Goal: Task Accomplishment & Management: Manage account settings

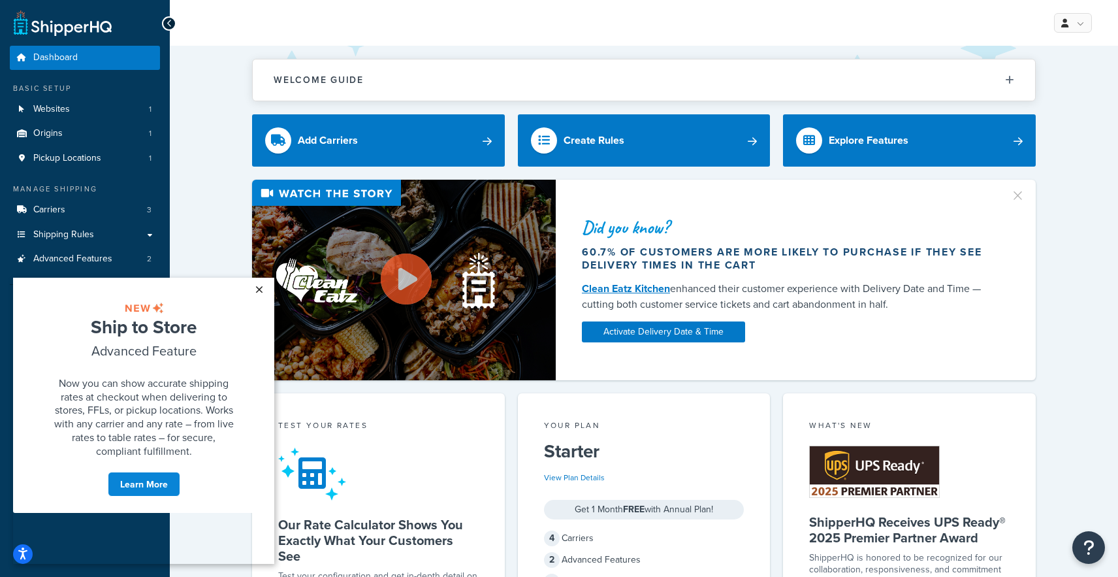
click at [257, 288] on link "×" at bounding box center [259, 290] width 23 height 24
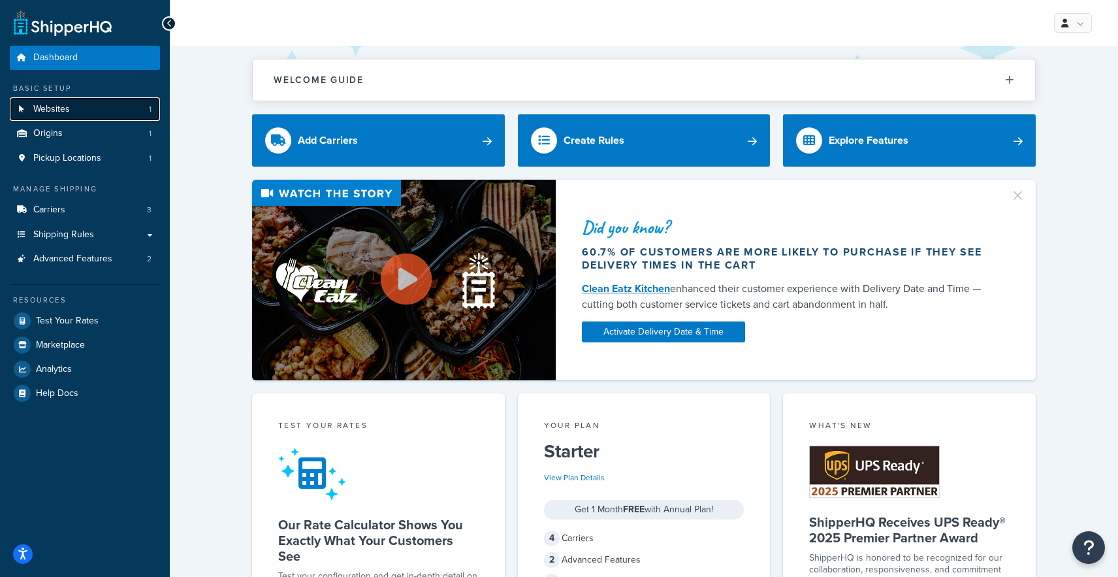
click at [95, 109] on link "Websites 1" at bounding box center [85, 109] width 150 height 24
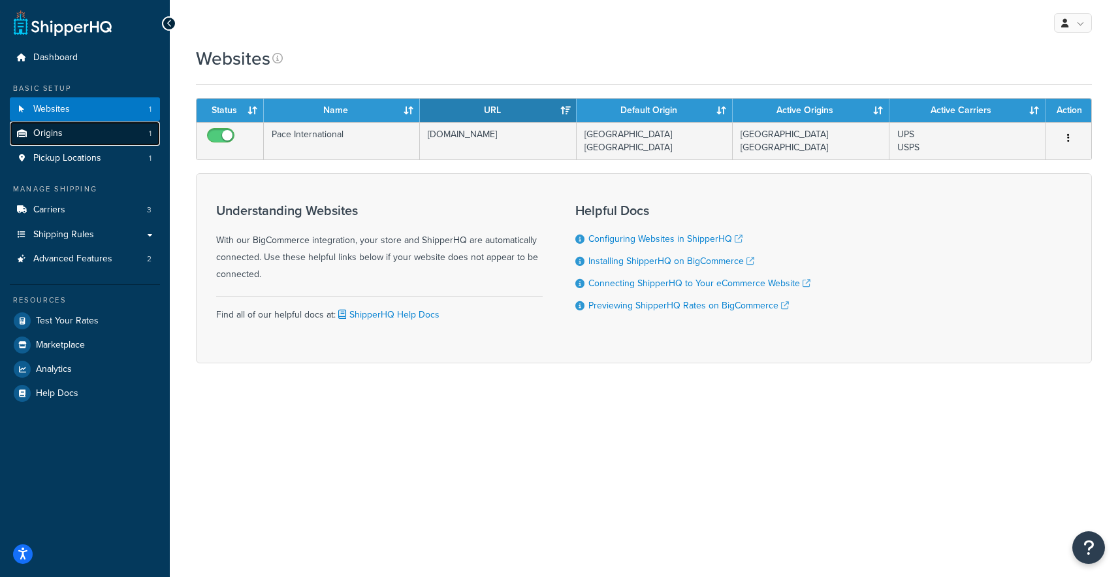
click at [91, 134] on link "Origins 1" at bounding box center [85, 133] width 150 height 24
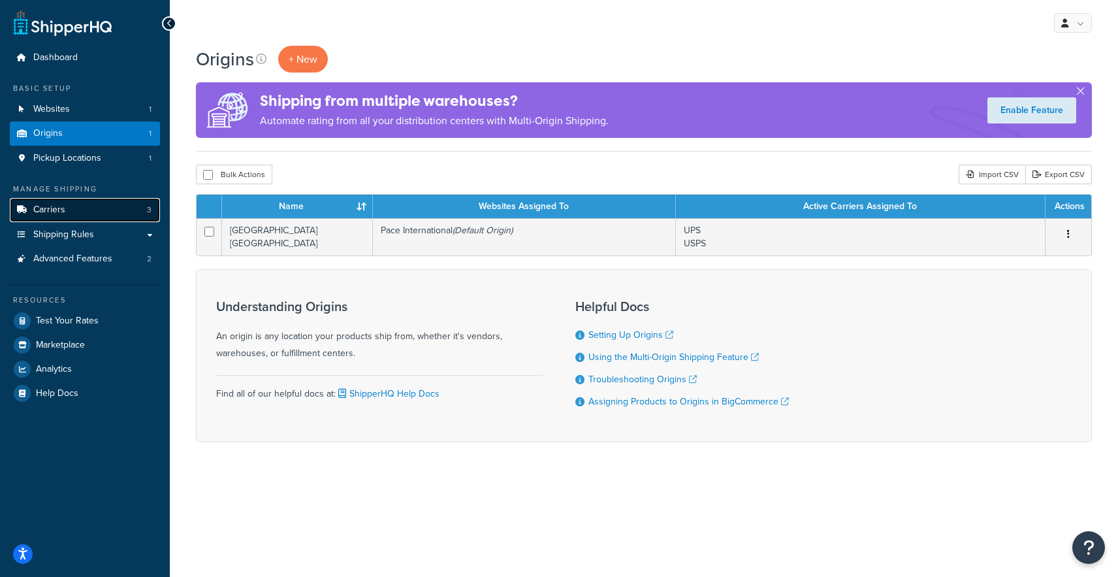
click at [89, 212] on link "Carriers 3" at bounding box center [85, 210] width 150 height 24
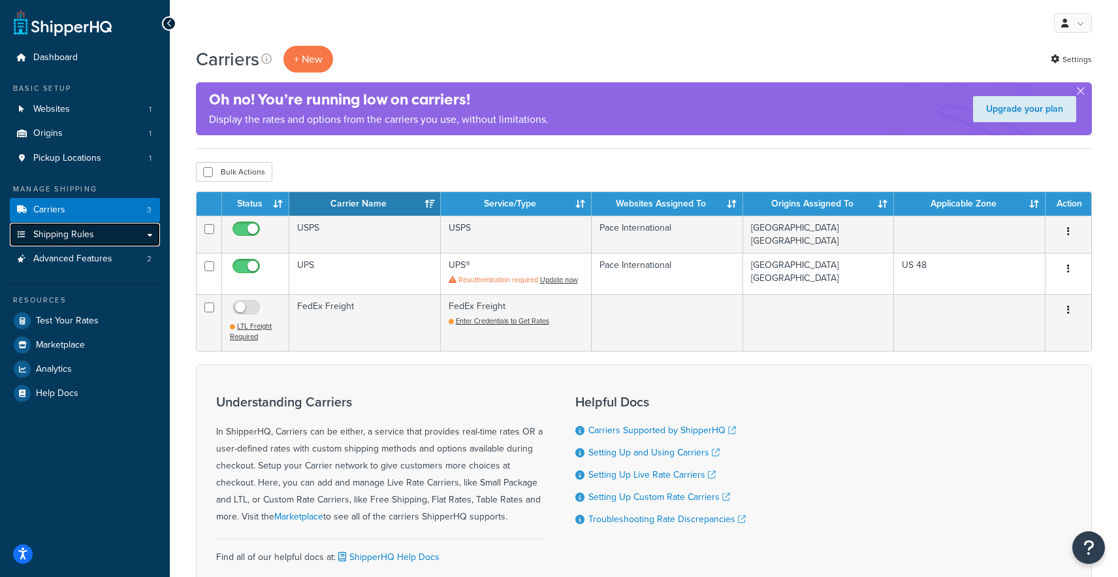
click at [88, 234] on span "Shipping Rules" at bounding box center [63, 234] width 61 height 11
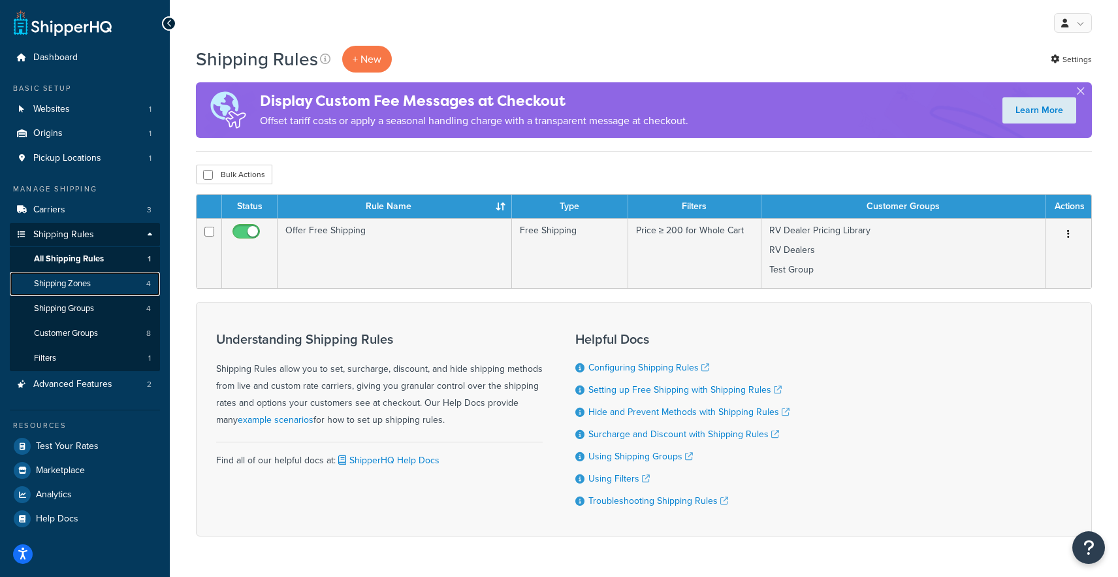
click at [86, 278] on span "Shipping Zones" at bounding box center [62, 283] width 57 height 11
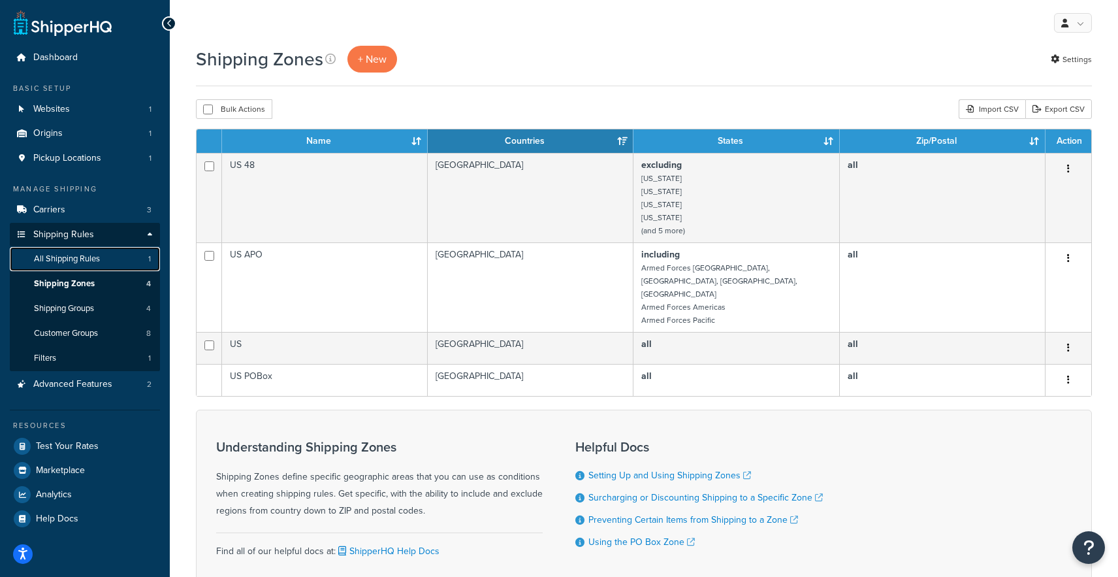
click at [84, 259] on span "All Shipping Rules" at bounding box center [67, 258] width 66 height 11
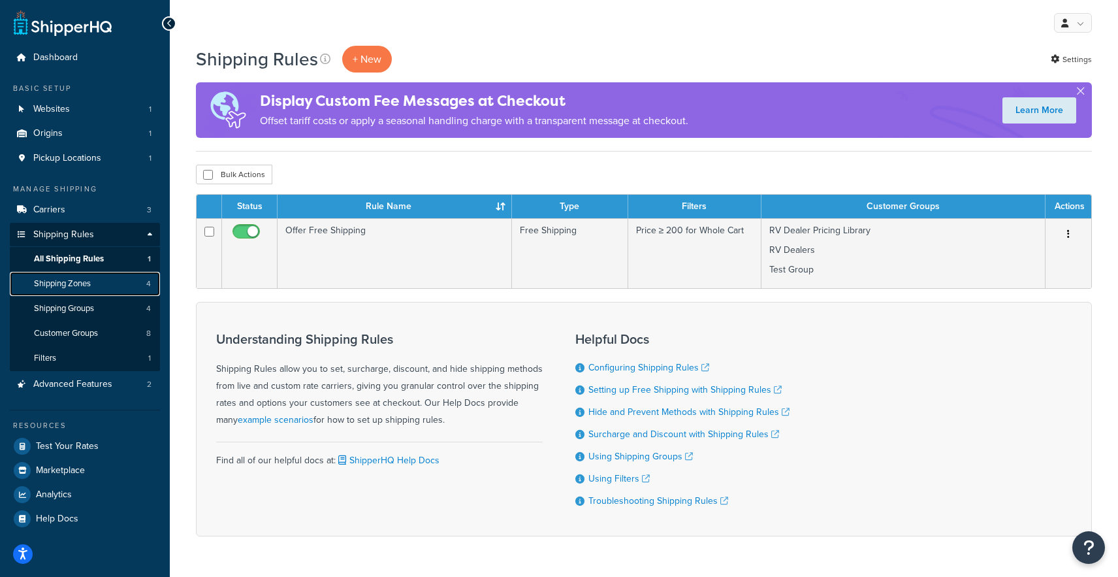
click at [103, 276] on link "Shipping Zones 4" at bounding box center [85, 284] width 150 height 24
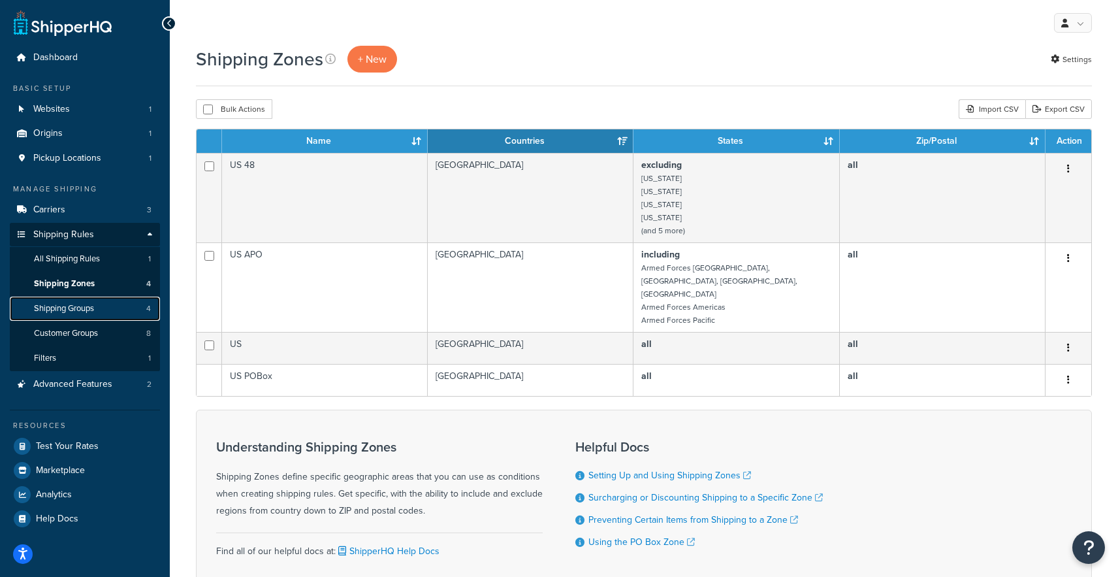
click at [94, 307] on span "Shipping Groups" at bounding box center [64, 308] width 60 height 11
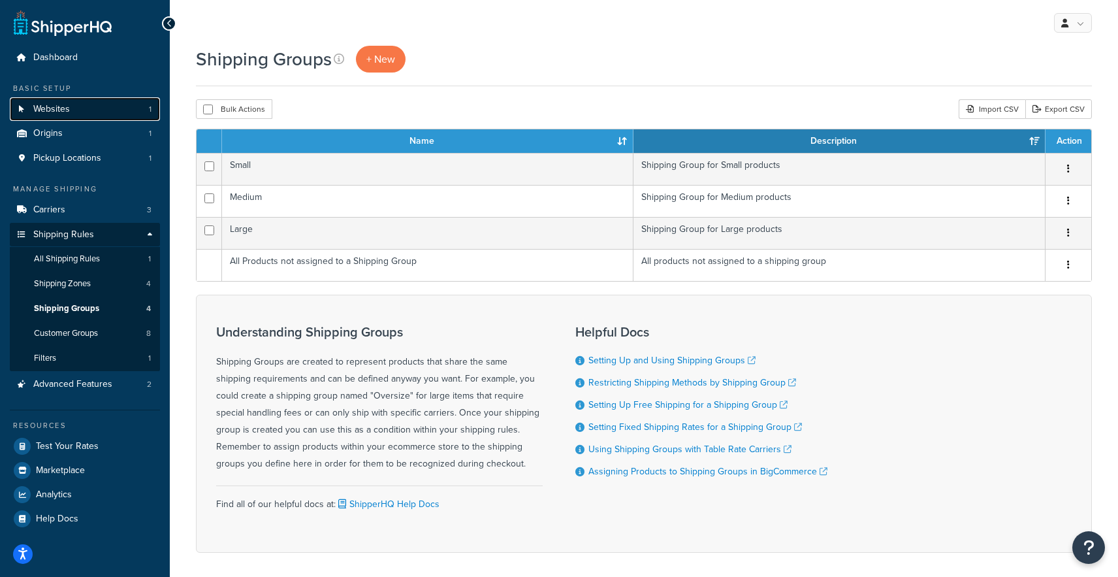
click at [92, 110] on link "Websites 1" at bounding box center [85, 109] width 150 height 24
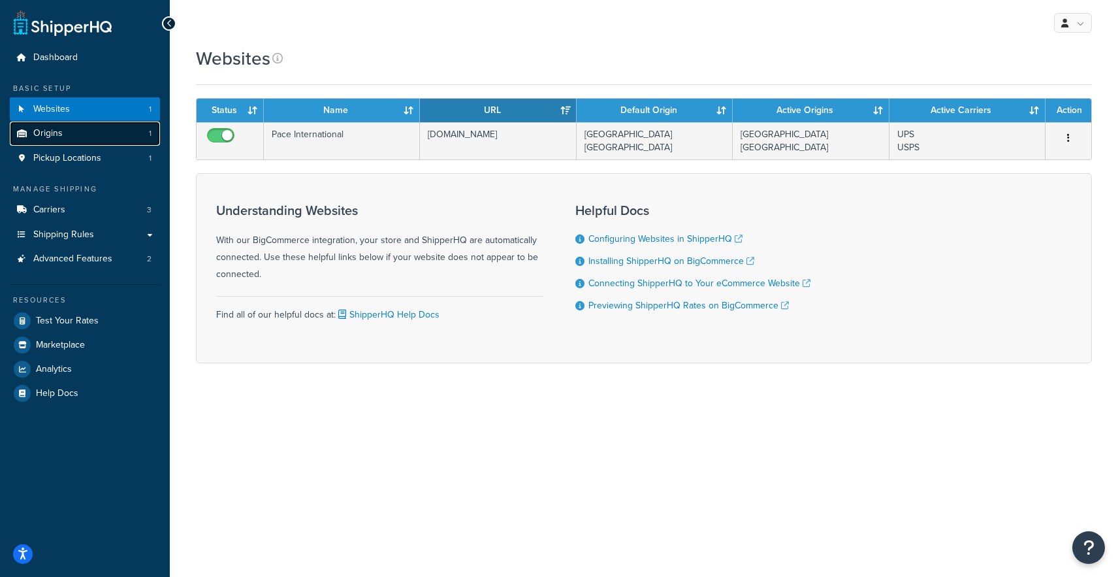
click at [84, 137] on link "Origins 1" at bounding box center [85, 133] width 150 height 24
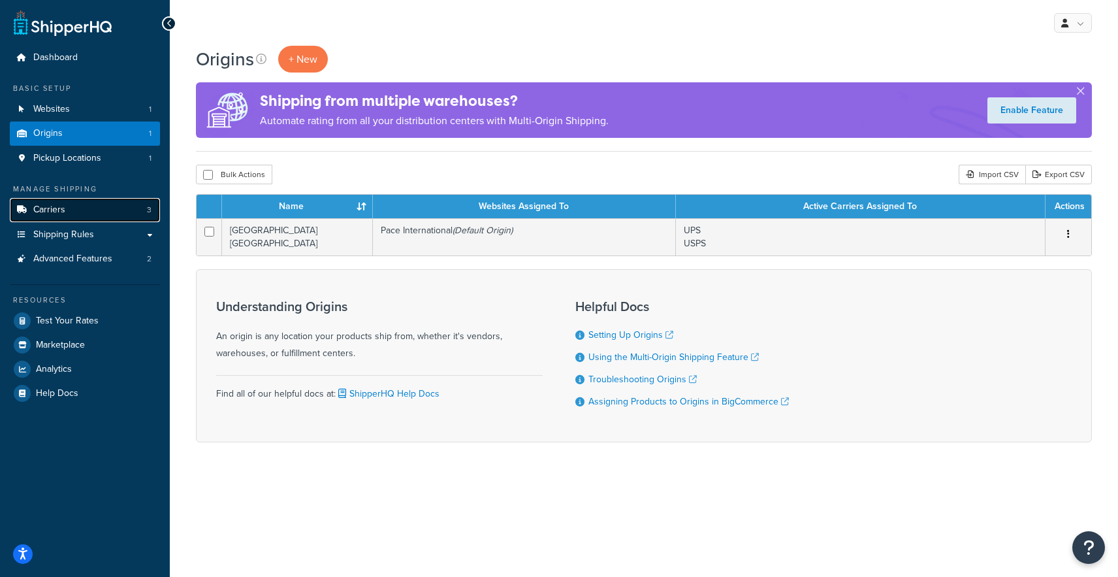
click at [86, 210] on link "Carriers 3" at bounding box center [85, 210] width 150 height 24
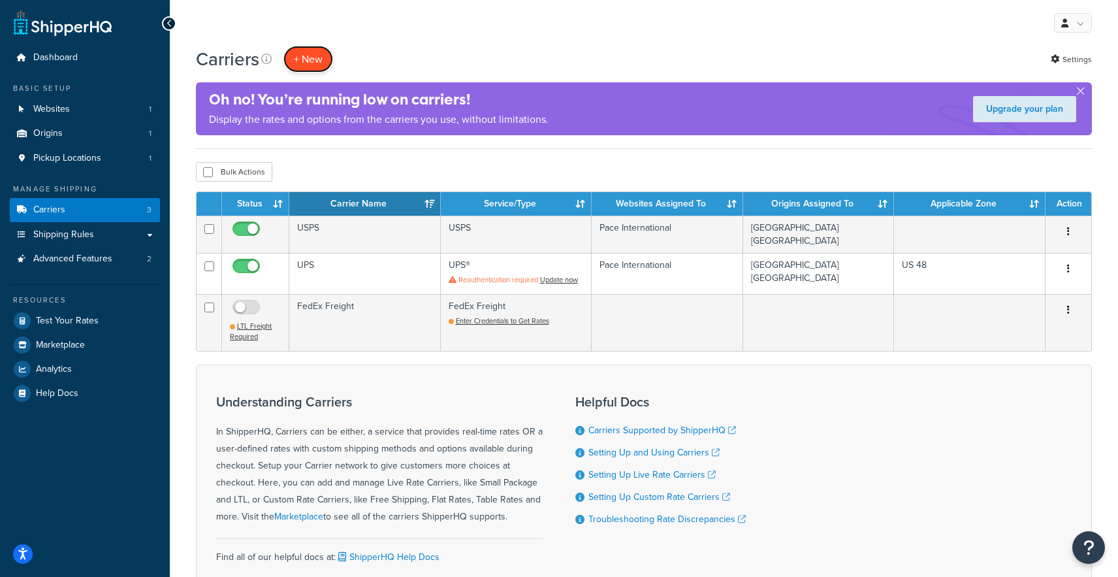
click at [312, 57] on button "+ New" at bounding box center [308, 59] width 50 height 27
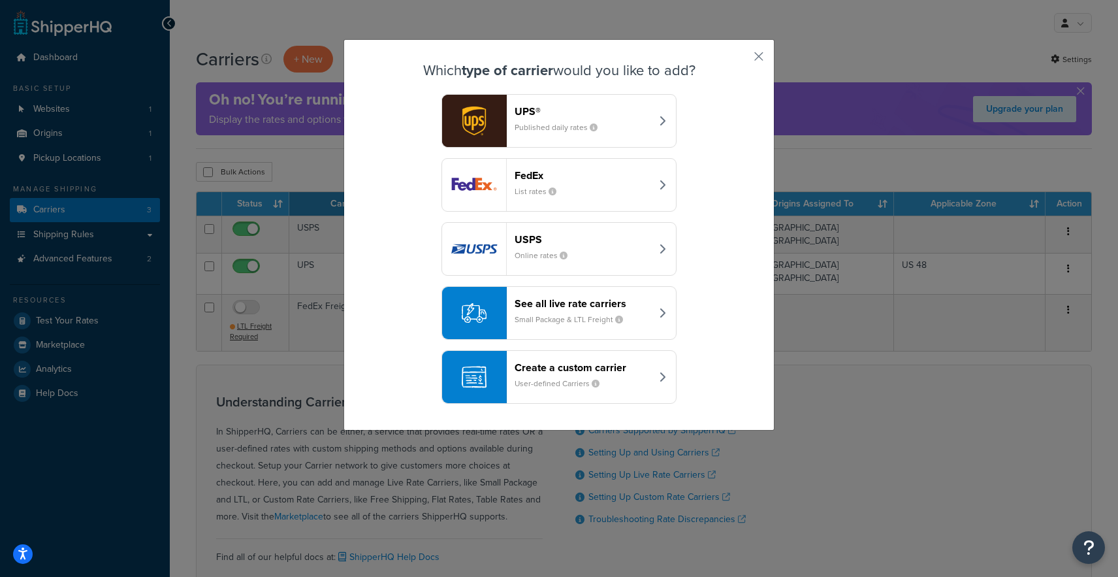
click at [582, 183] on div "FedEx List rates" at bounding box center [583, 184] width 137 height 31
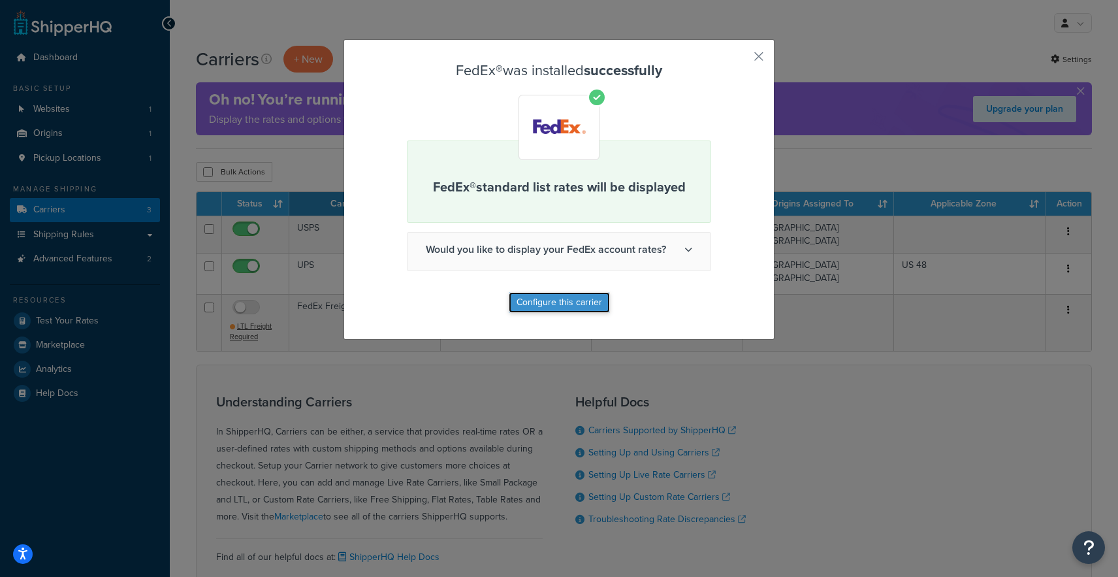
click at [570, 308] on button "Configure this carrier" at bounding box center [559, 302] width 101 height 21
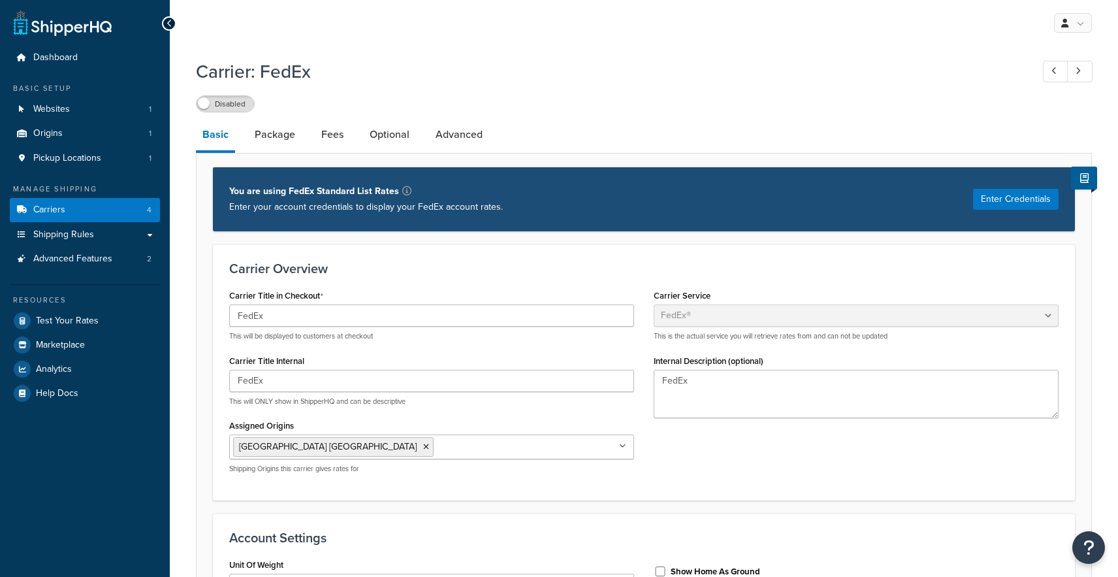
select select "fedEx"
select select "REGULAR_PICKUP"
select select "YOUR_PACKAGING"
click at [108, 259] on span "Advanced Features" at bounding box center [72, 258] width 79 height 11
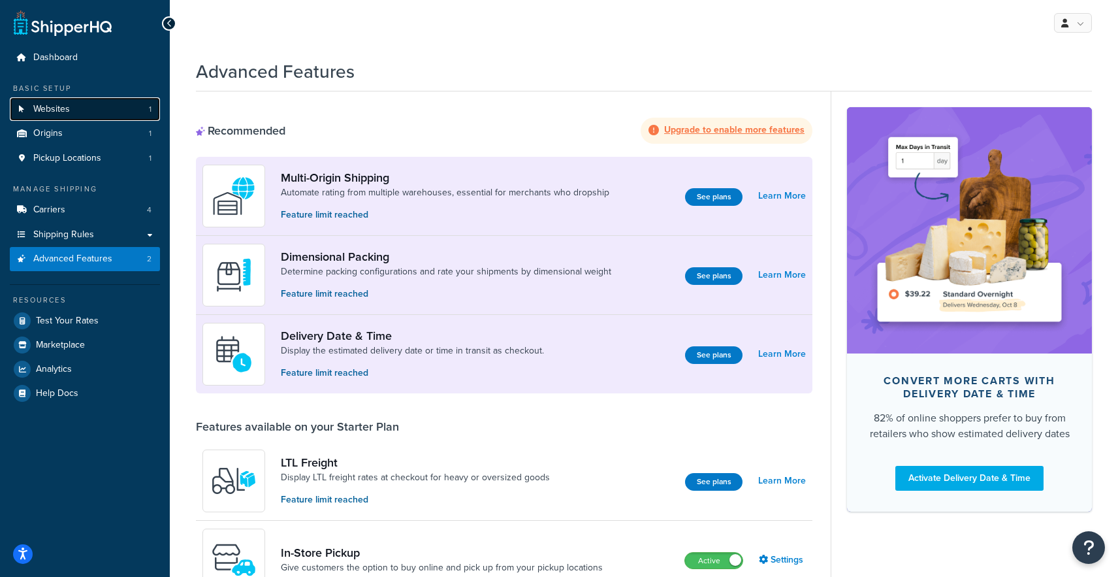
click at [103, 110] on link "Websites 1" at bounding box center [85, 109] width 150 height 24
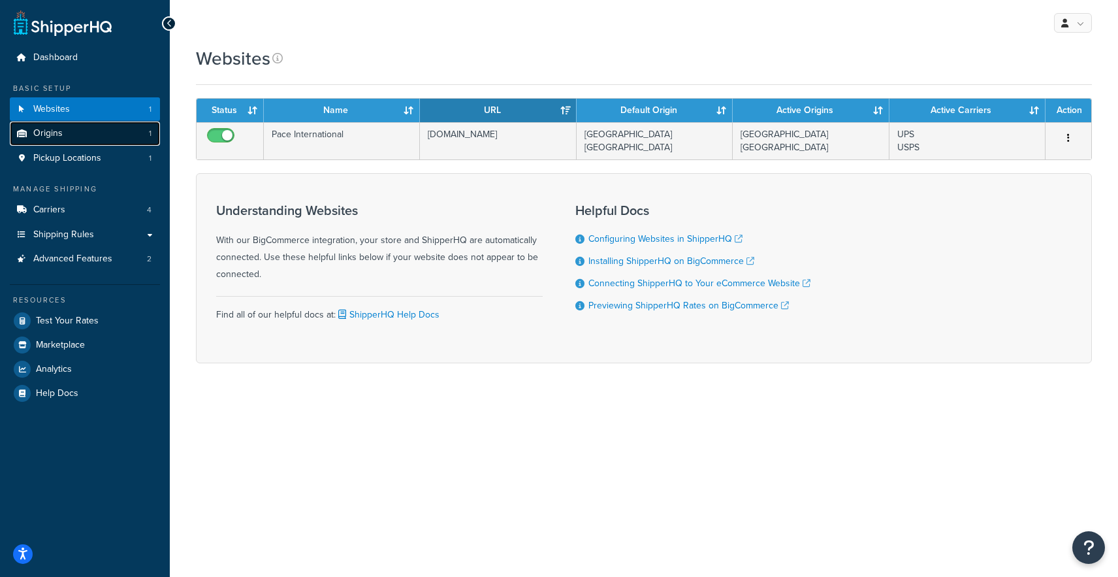
click at [93, 130] on link "Origins 1" at bounding box center [85, 133] width 150 height 24
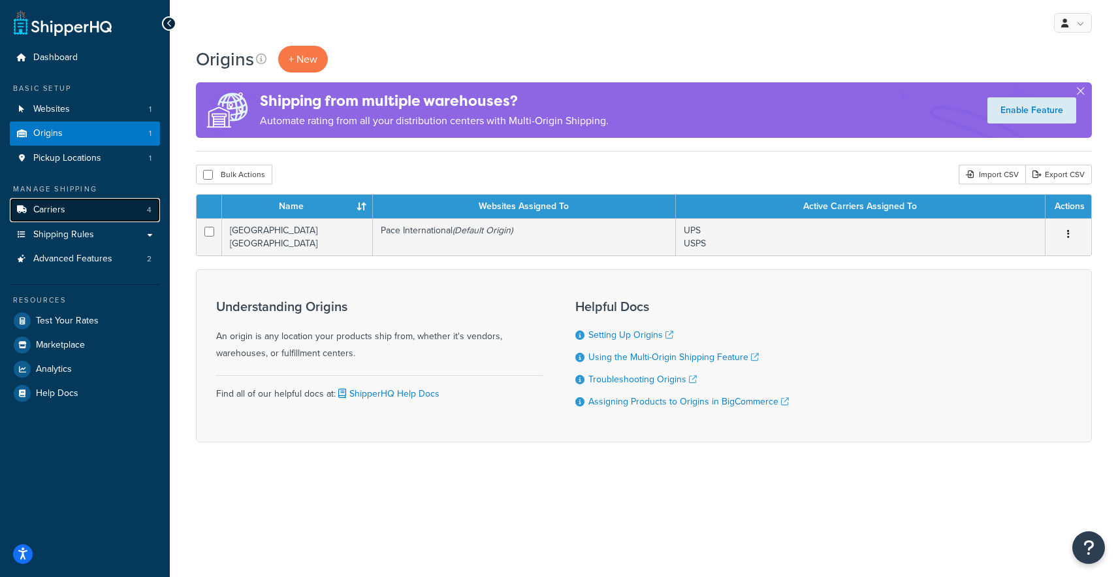
click at [85, 208] on link "Carriers 4" at bounding box center [85, 210] width 150 height 24
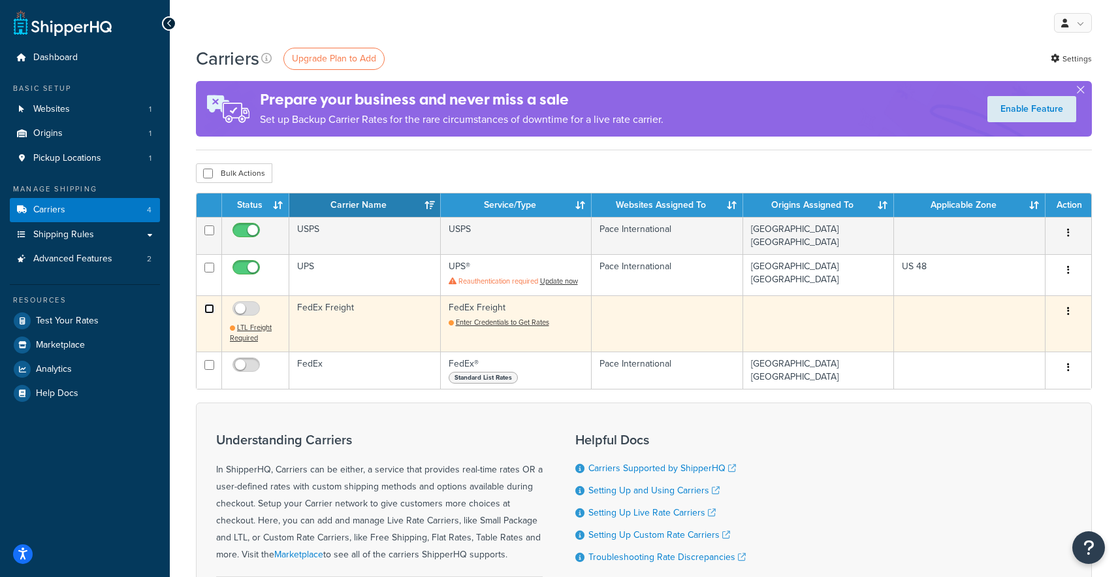
click at [212, 304] on input "checkbox" at bounding box center [209, 309] width 10 height 10
checkbox input "true"
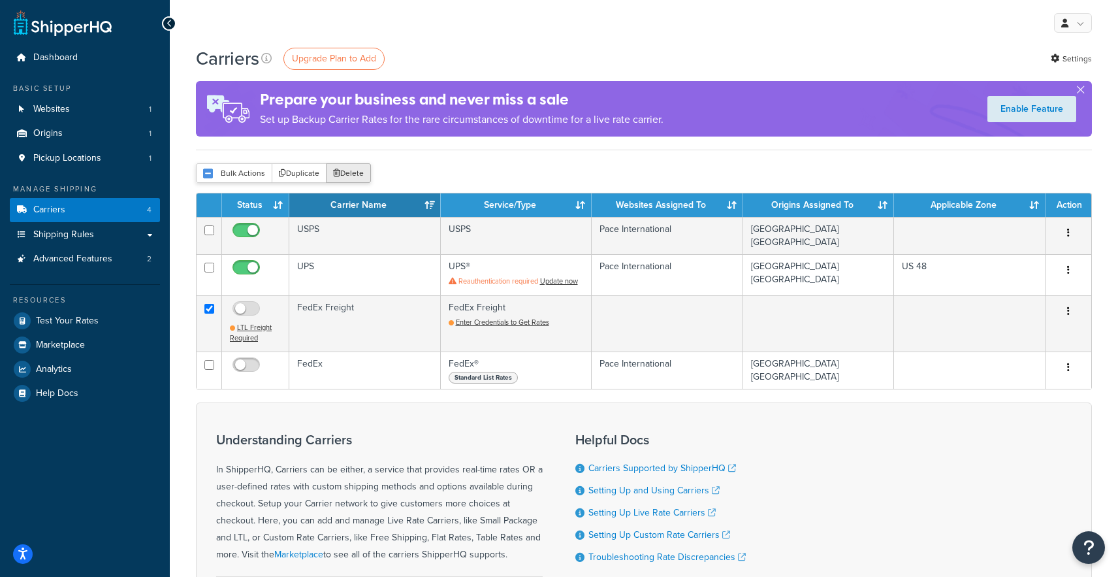
click at [349, 171] on button "Delete" at bounding box center [348, 173] width 45 height 20
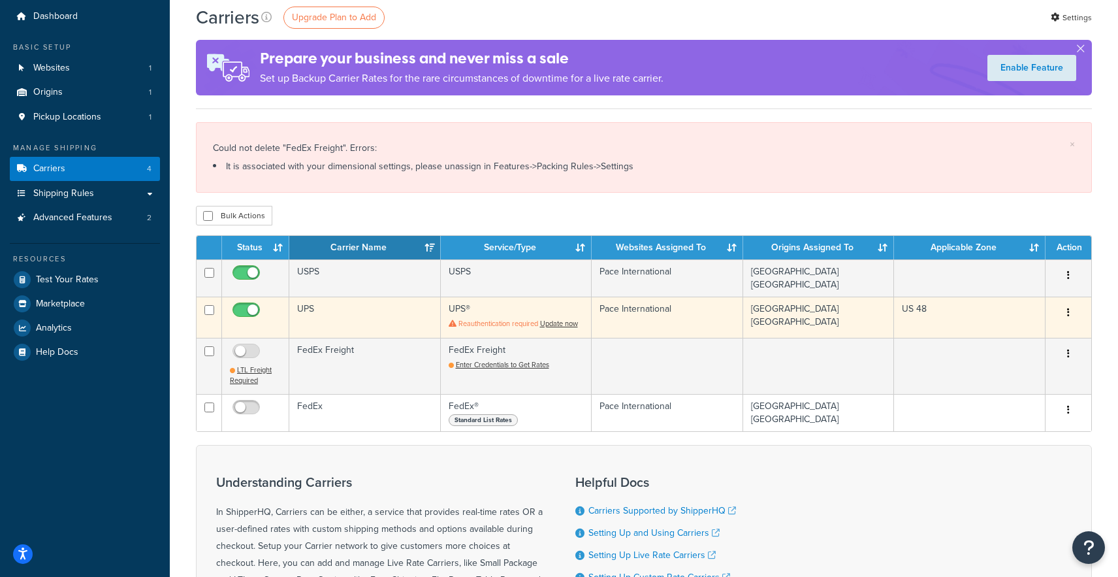
scroll to position [28, 0]
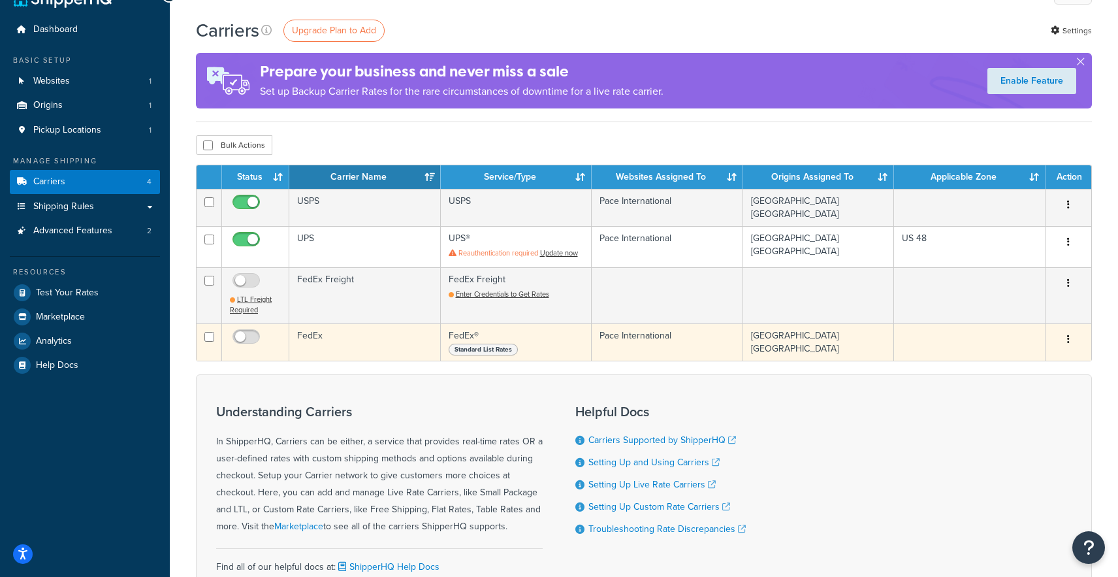
click at [354, 340] on td "FedEx" at bounding box center [365, 341] width 152 height 37
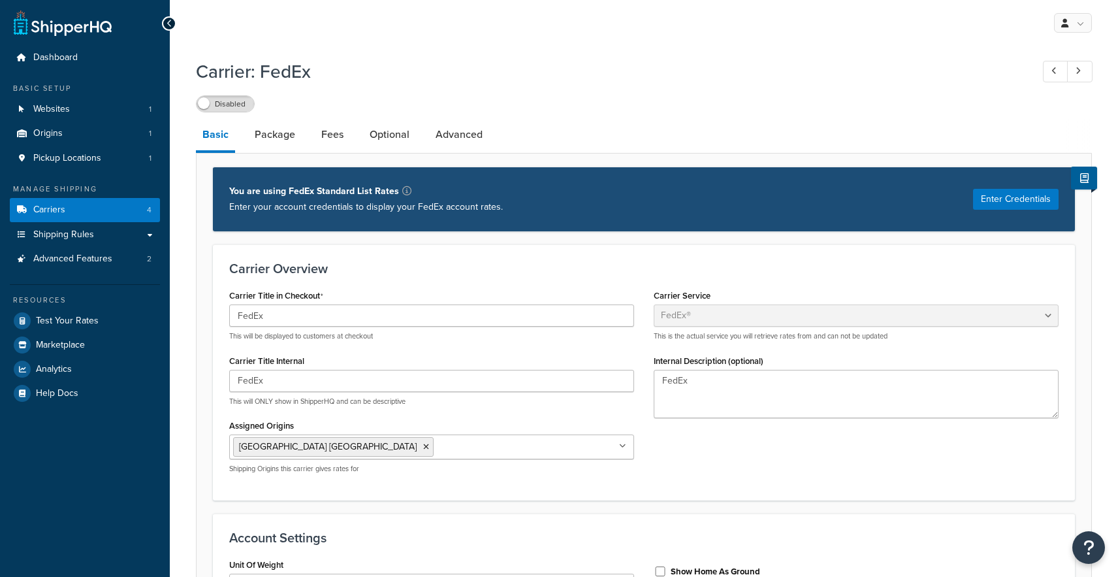
select select "fedEx"
select select "REGULAR_PICKUP"
select select "YOUR_PACKAGING"
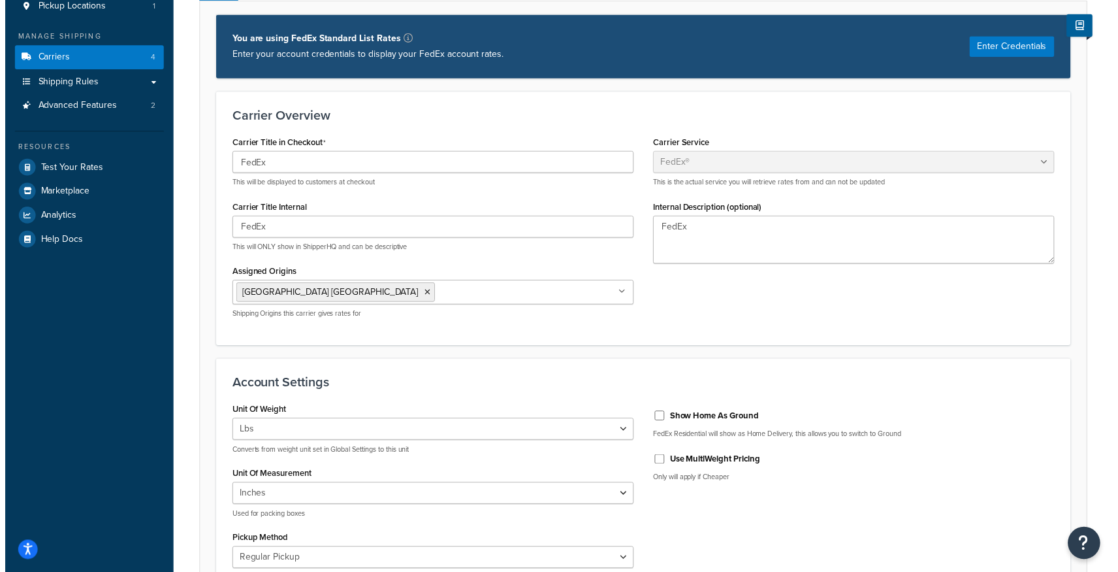
scroll to position [27, 0]
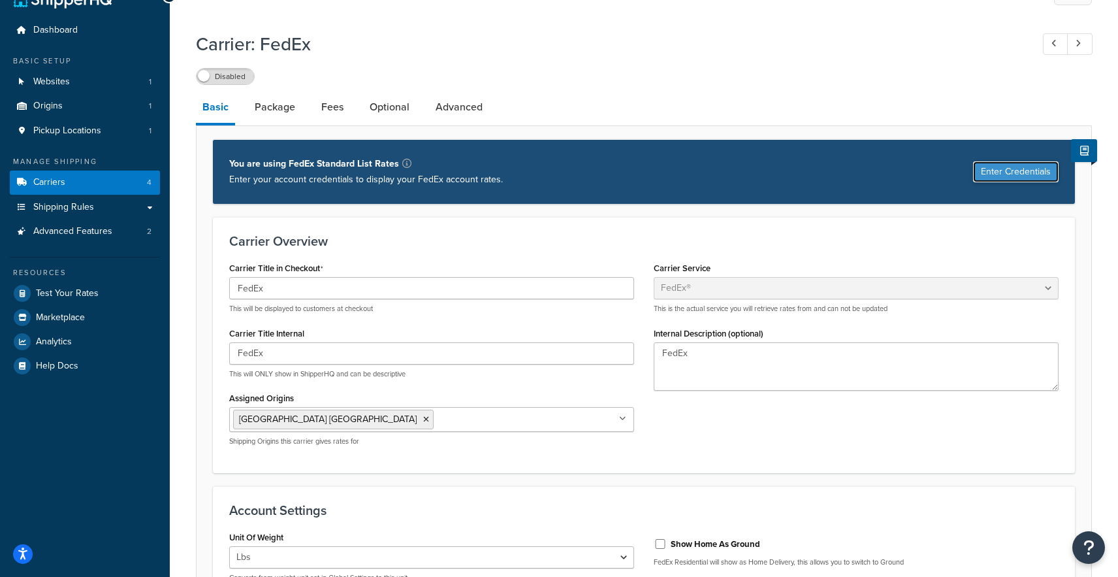
click at [1004, 176] on button "Enter Credentials" at bounding box center [1016, 171] width 86 height 21
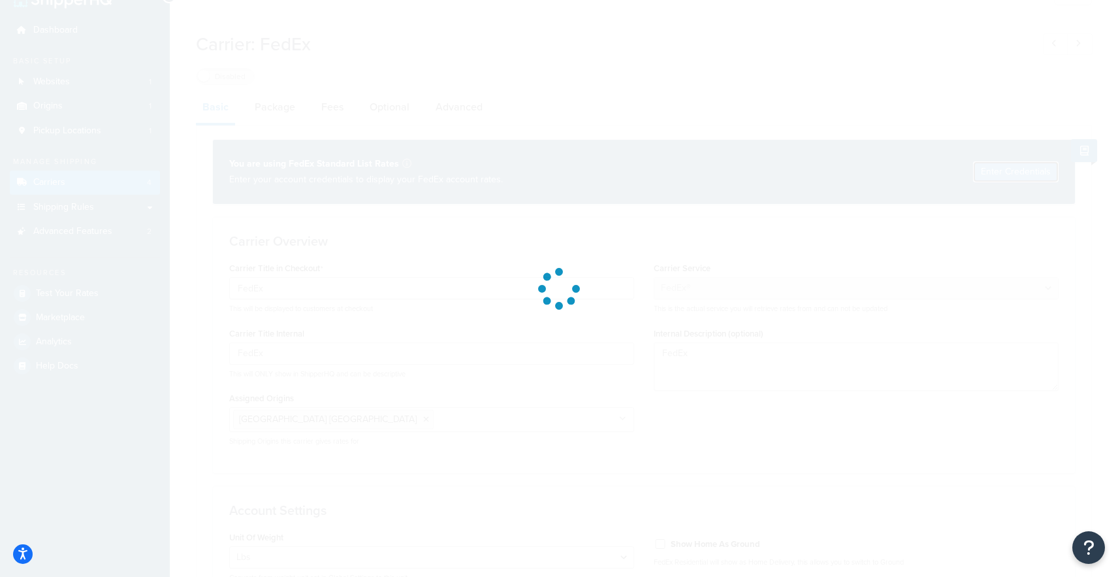
select select "US"
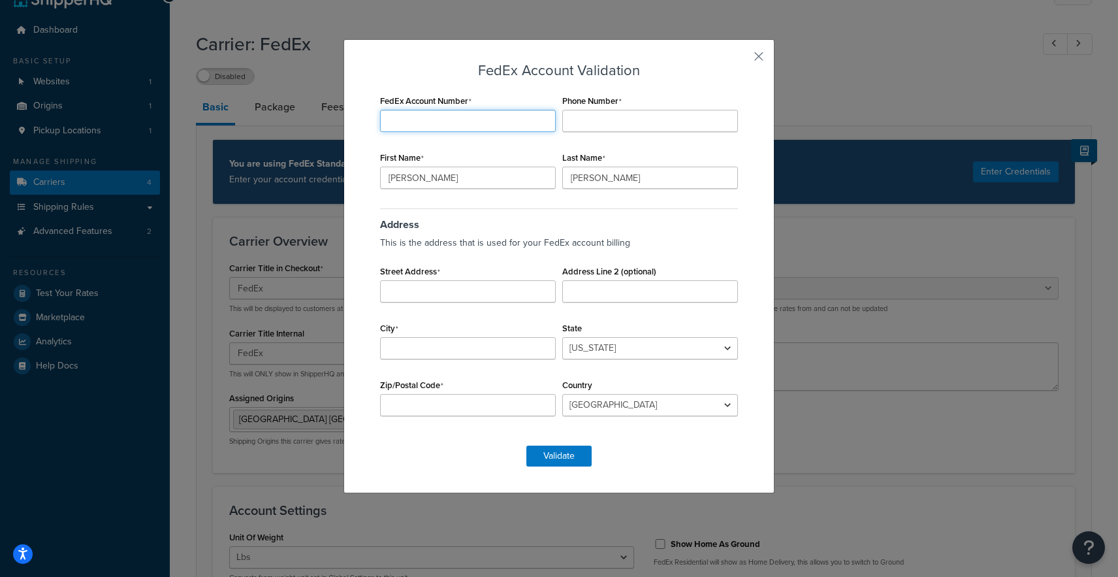
click at [503, 121] on input "FedEx Account Number" at bounding box center [468, 121] width 176 height 22
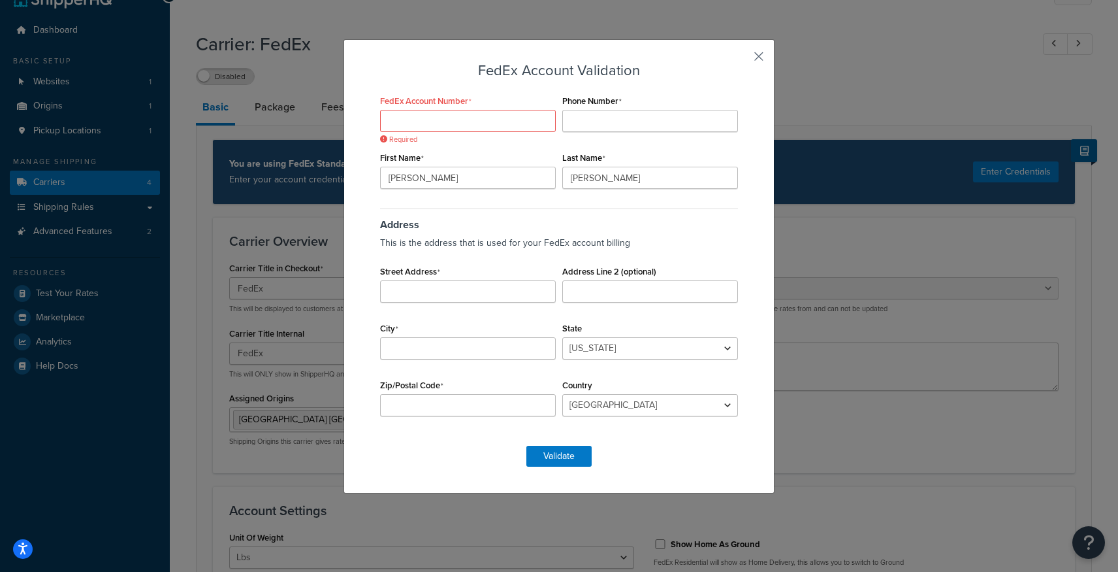
click at [741, 59] on button "button" at bounding box center [739, 60] width 3 height 3
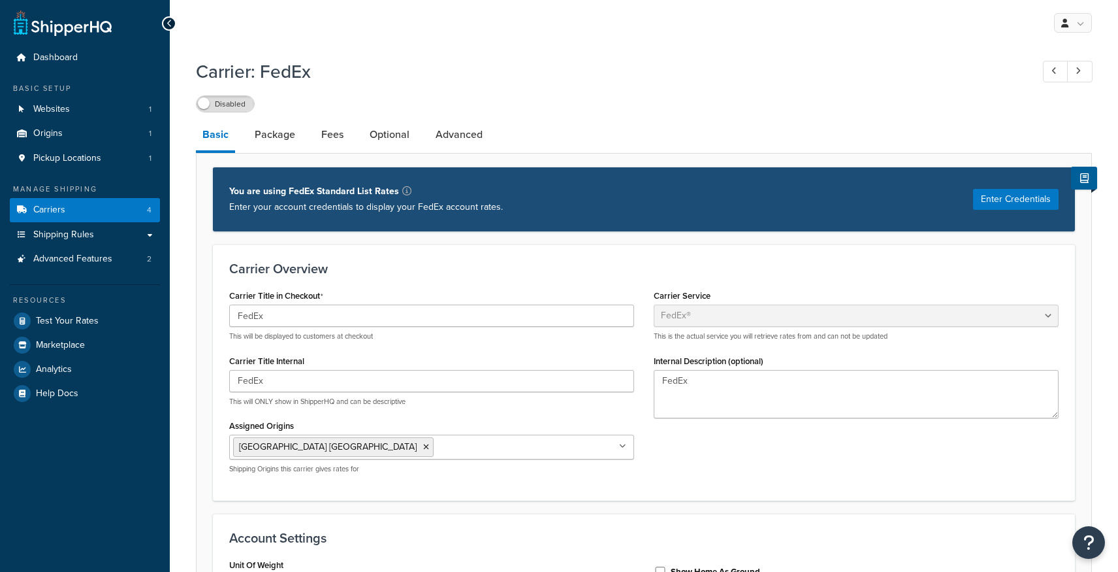
select select "fedEx"
select select "REGULAR_PICKUP"
select select "YOUR_PACKAGING"
click at [1008, 199] on button "Enter Credentials" at bounding box center [1016, 199] width 86 height 21
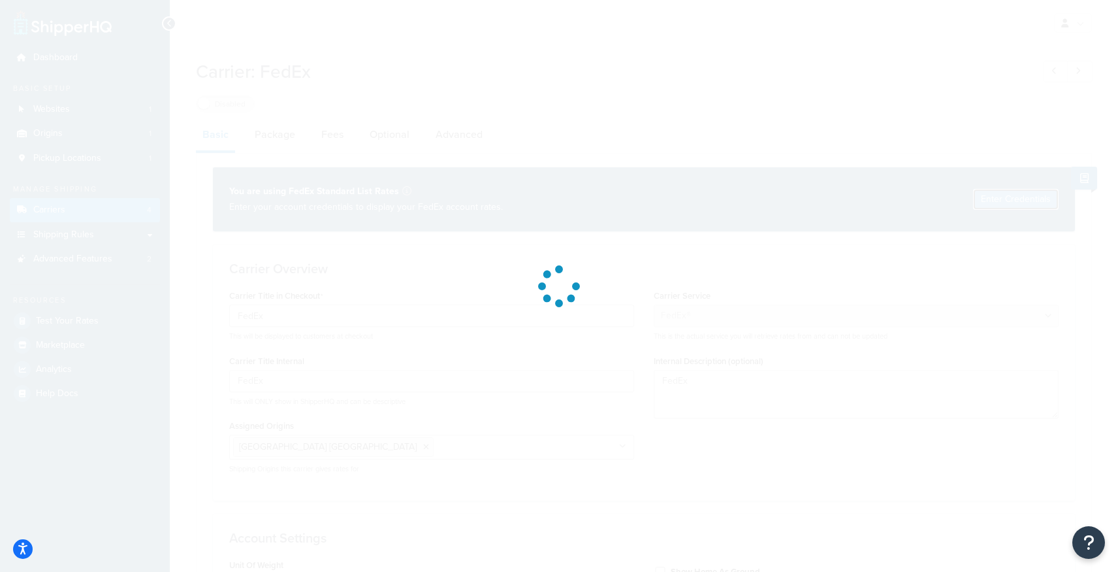
select select "US"
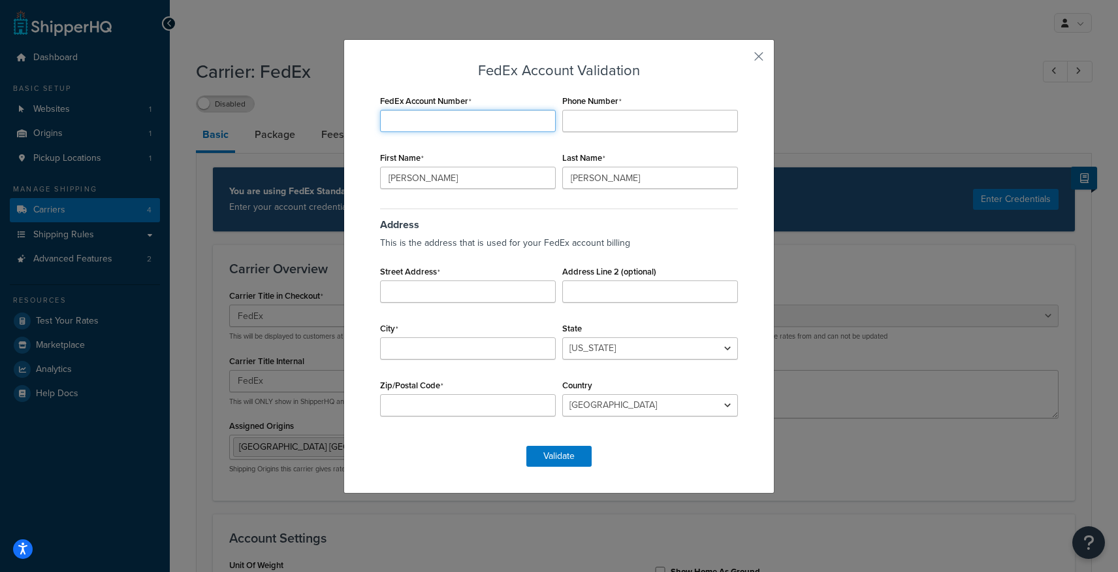
click at [461, 123] on input "FedEx Account Number" at bounding box center [468, 121] width 176 height 22
click at [741, 59] on button "button" at bounding box center [739, 60] width 3 height 3
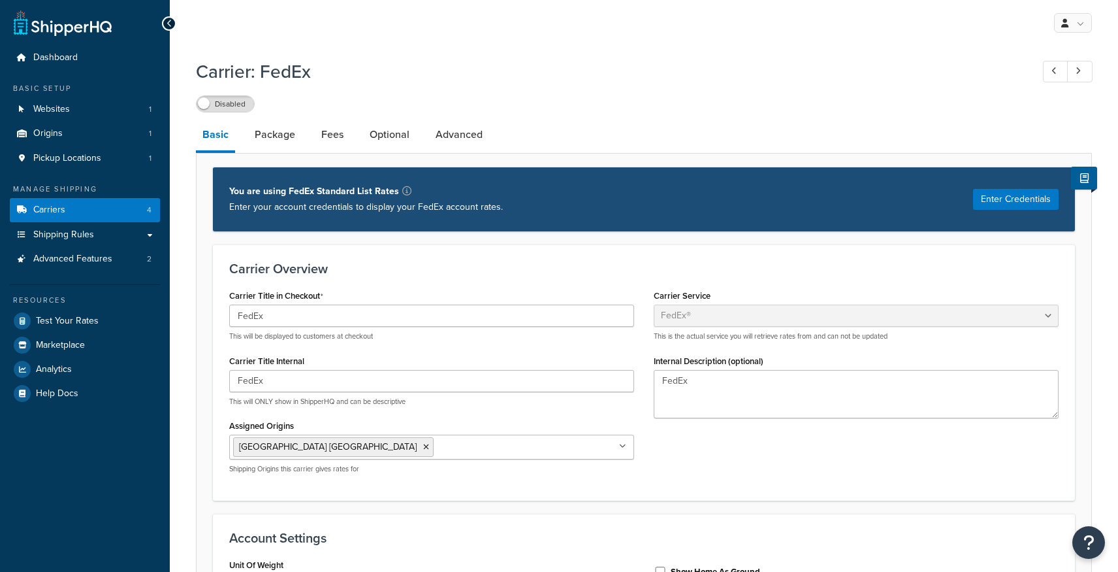
select select "fedEx"
select select "REGULAR_PICKUP"
select select "YOUR_PACKAGING"
click at [1016, 201] on button "Enter Credentials" at bounding box center [1016, 199] width 86 height 21
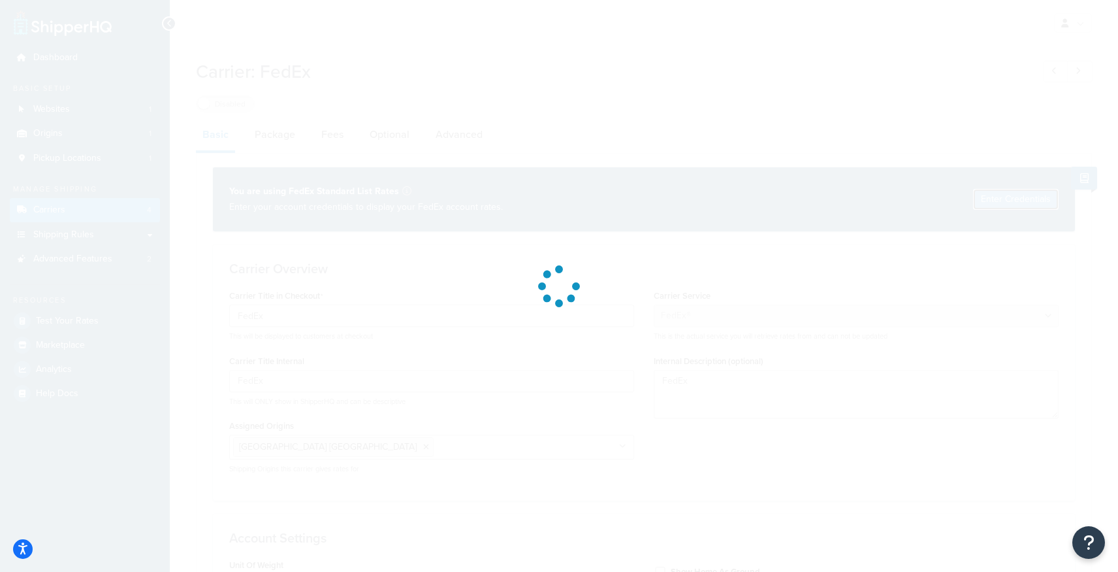
select select "US"
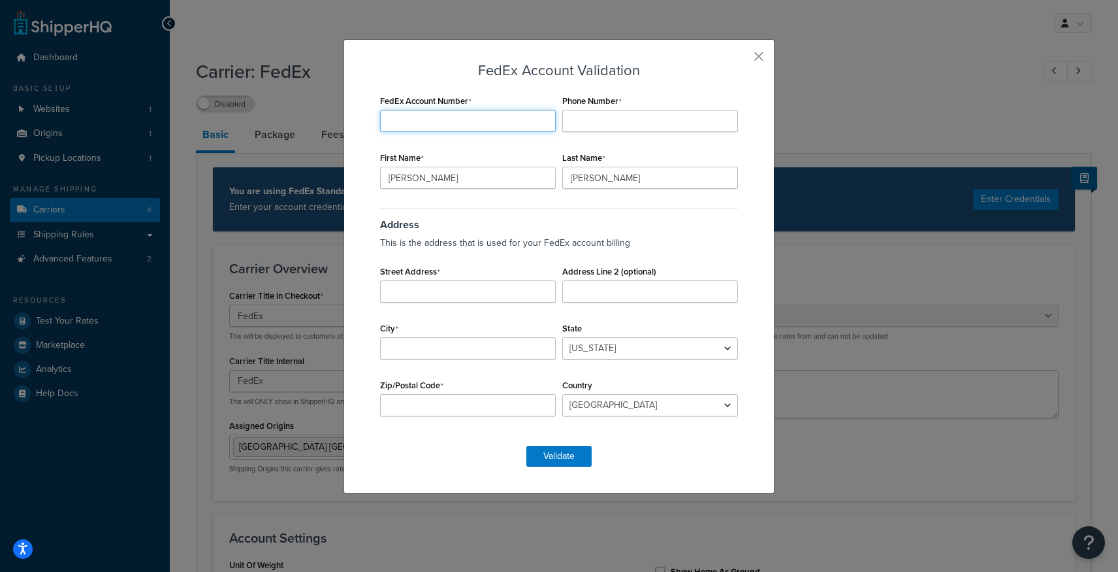
click at [459, 121] on input "FedEx Account Number" at bounding box center [468, 121] width 176 height 22
click at [425, 128] on input "FedEx Account Number" at bounding box center [468, 121] width 176 height 22
paste input "540955573"
type input "540955573"
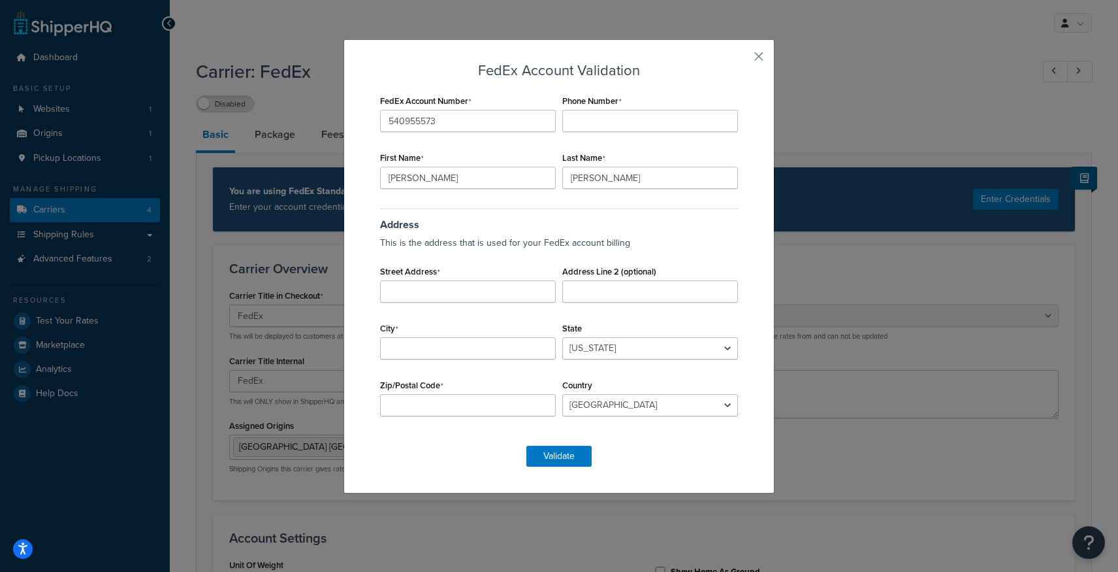
click at [685, 235] on p "This is the address that is used for your FedEx account billing" at bounding box center [559, 243] width 358 height 18
click at [602, 122] on input "Phone Number" at bounding box center [650, 121] width 176 height 22
paste input "507-288-1853"
type input "507-288-1853"
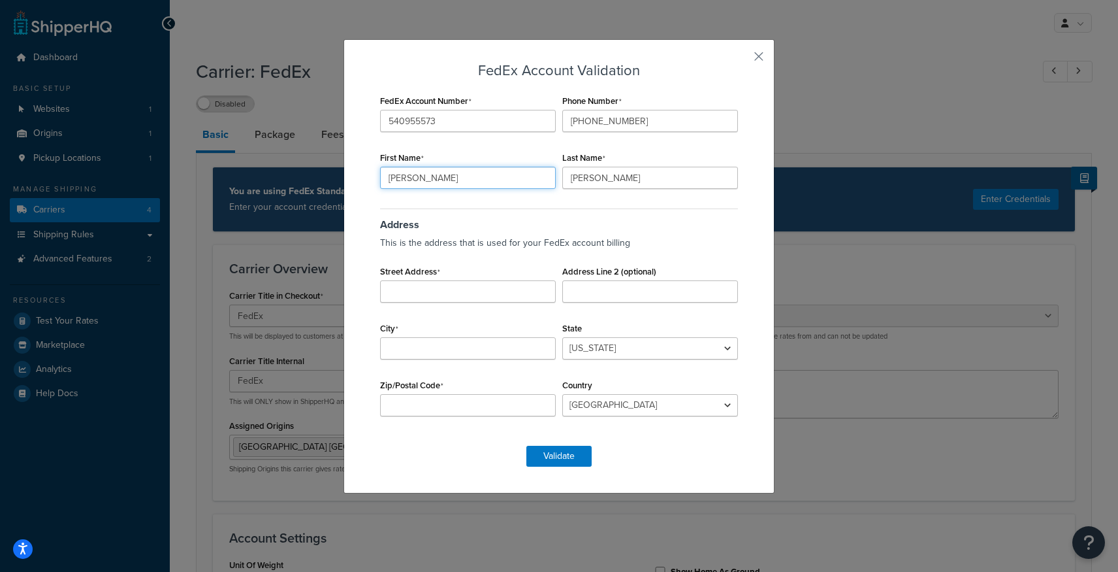
click at [485, 182] on input "Jeremy" at bounding box center [468, 178] width 176 height 22
click at [478, 180] on input "Jeremy" at bounding box center [468, 178] width 176 height 22
type input "Trevor"
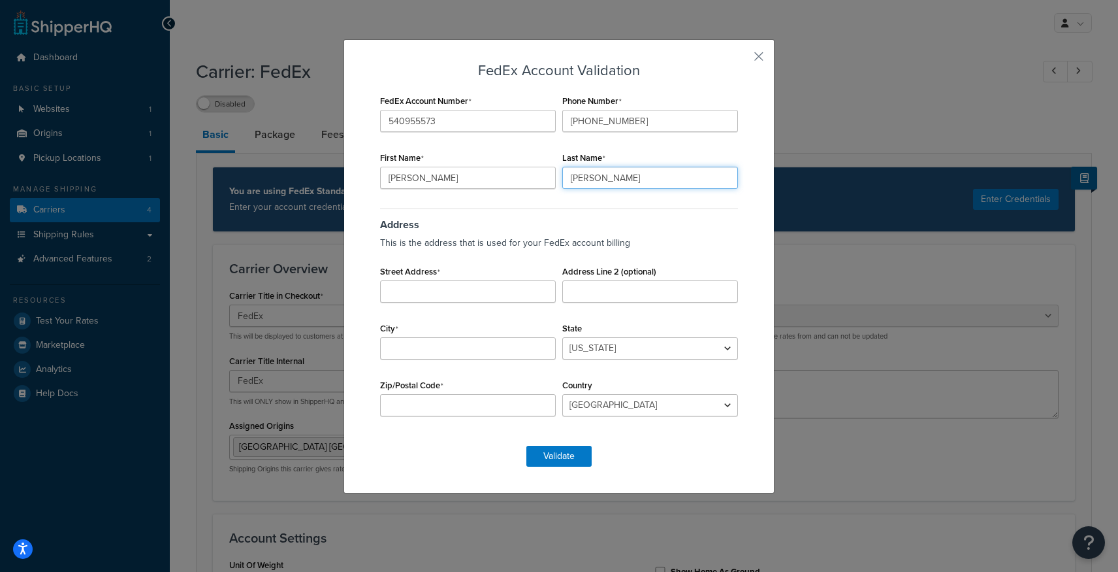
type input "Olson"
click at [424, 292] on input "Street Address" at bounding box center [468, 291] width 176 height 22
type input "3582 Technology Dr NW"
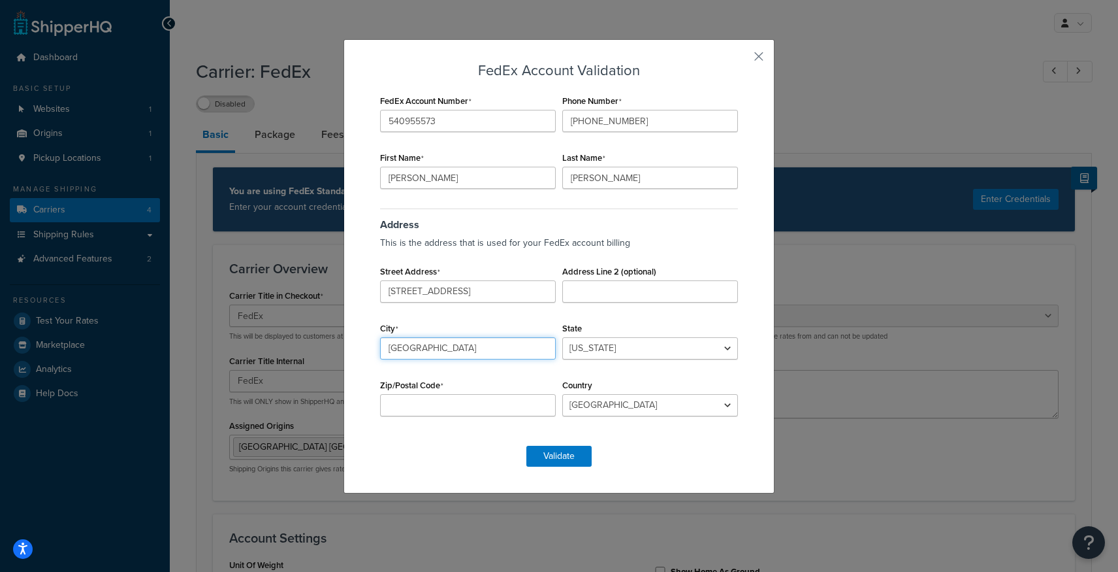
type input "Rochester"
type input "M"
type input "55901"
click at [618, 349] on select "Alabama Alaska American Samoa Arizona Arkansas Armed Forces Americas Armed Forc…" at bounding box center [650, 348] width 176 height 22
select select "MN"
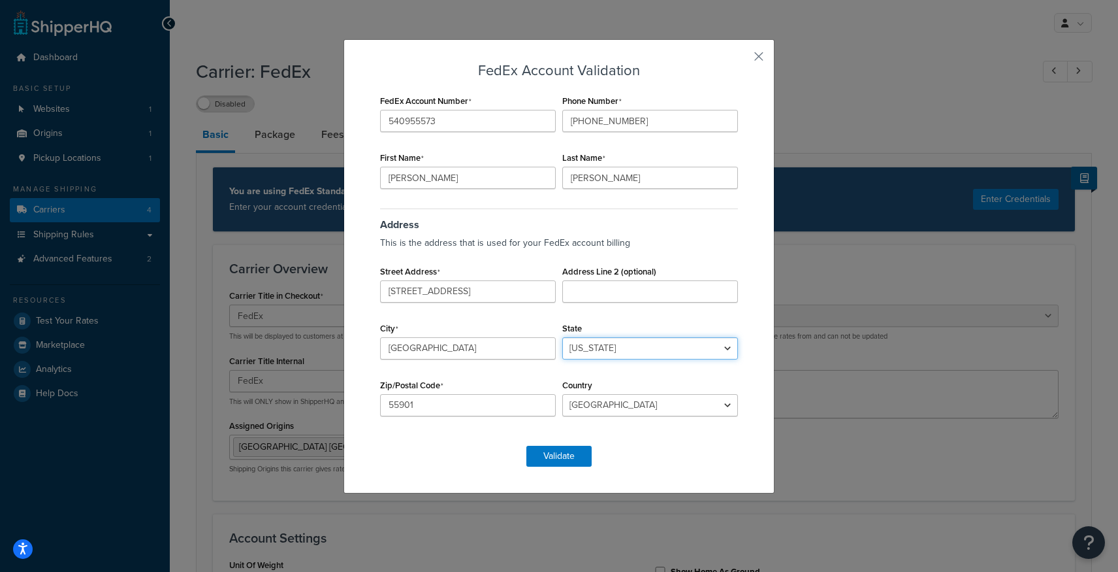
click at [562, 337] on select "Alabama Alaska American Samoa Arizona Arkansas Armed Forces Americas Armed Forc…" at bounding box center [650, 348] width 176 height 22
click at [653, 469] on div "FedEx Account Validation FedEx Account Number 540955573 Phone Number 507-288-18…" at bounding box center [559, 266] width 431 height 454
click at [569, 456] on button "Validate" at bounding box center [558, 455] width 65 height 21
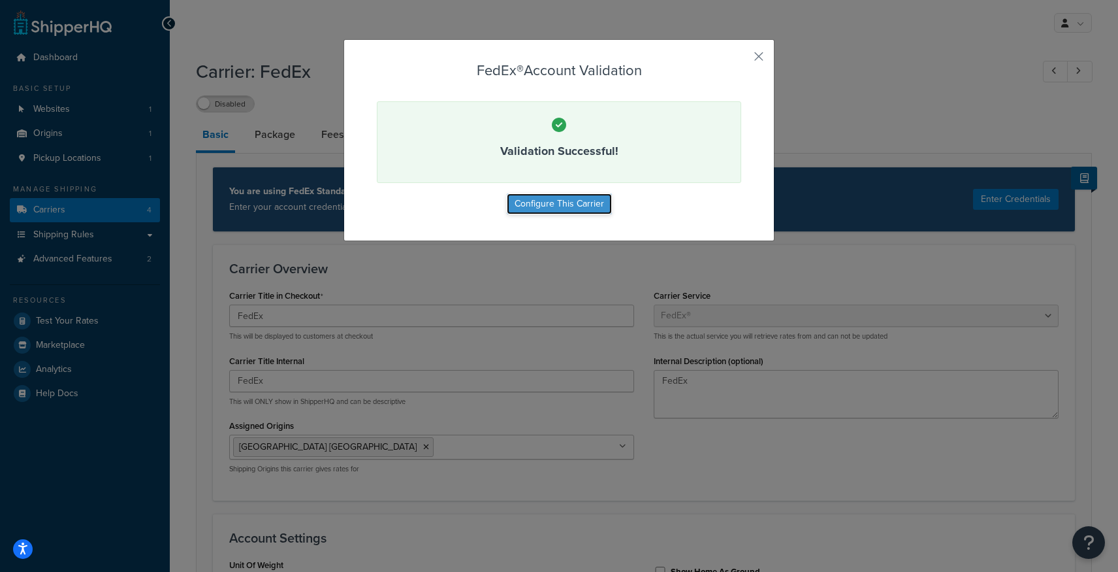
click at [574, 202] on button "Configure This Carrier" at bounding box center [559, 203] width 105 height 21
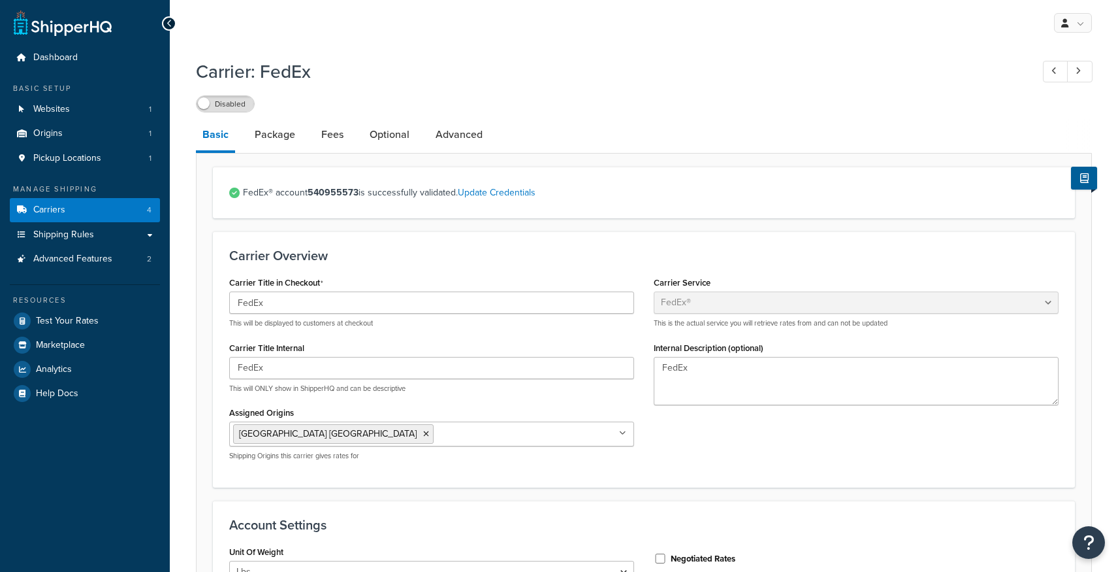
select select "fedEx"
select select "REGULAR_PICKUP"
select select "YOUR_PACKAGING"
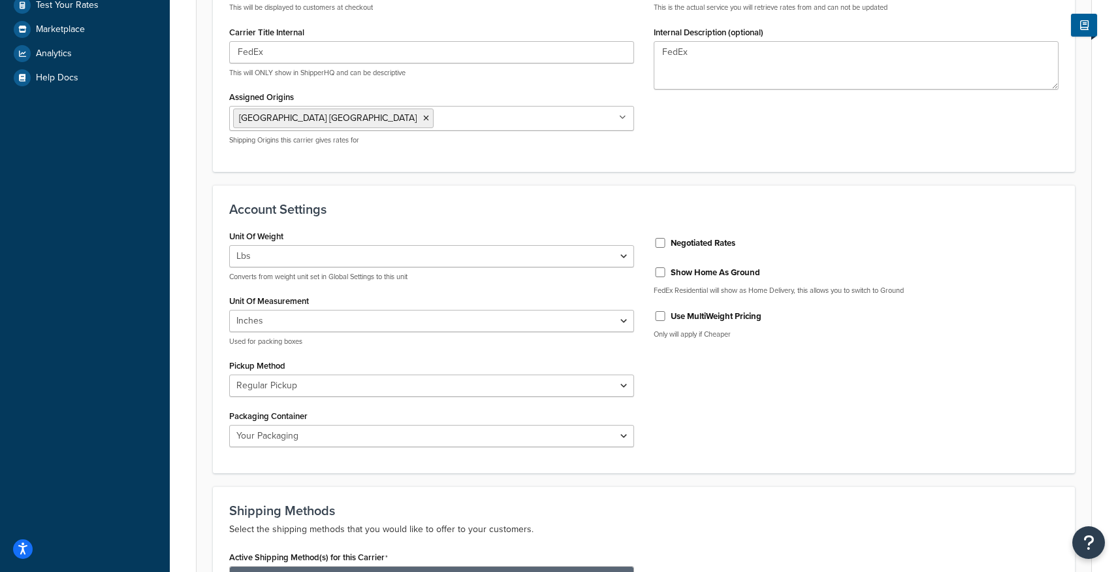
scroll to position [315, 0]
click at [662, 241] on input "Negotiated Rates" at bounding box center [660, 243] width 13 height 10
checkbox input "true"
click at [660, 278] on div "Show Home As Ground" at bounding box center [856, 272] width 405 height 20
click at [660, 274] on input "Show Home As Ground" at bounding box center [660, 273] width 13 height 10
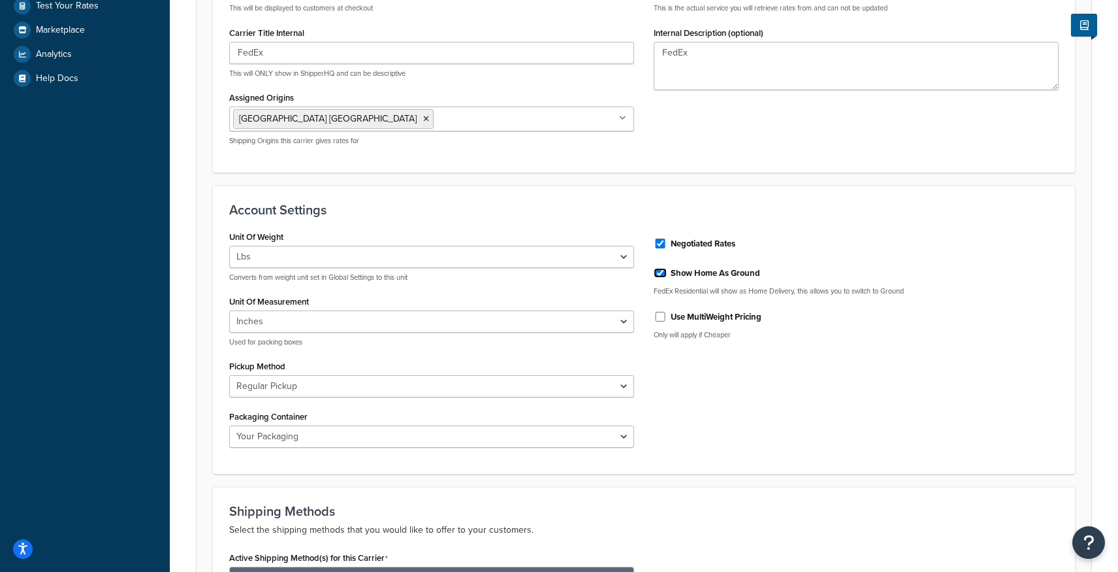
checkbox input "true"
click at [662, 316] on input "Use MultiWeight Pricing" at bounding box center [660, 317] width 13 height 10
checkbox input "true"
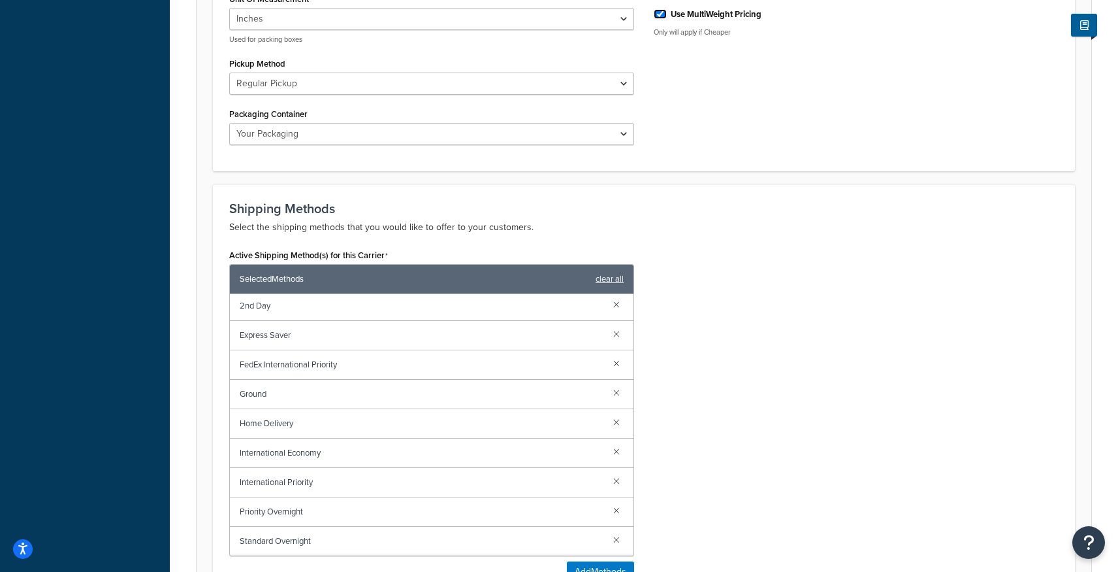
scroll to position [628, 0]
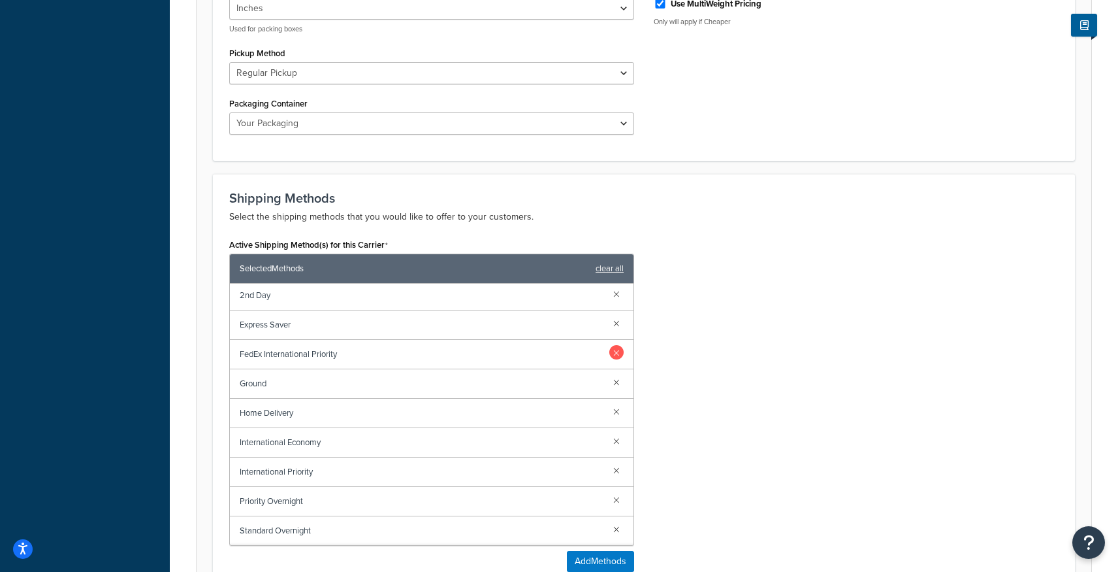
click at [619, 353] on link at bounding box center [616, 352] width 14 height 14
click at [619, 417] on link at bounding box center [616, 413] width 14 height 14
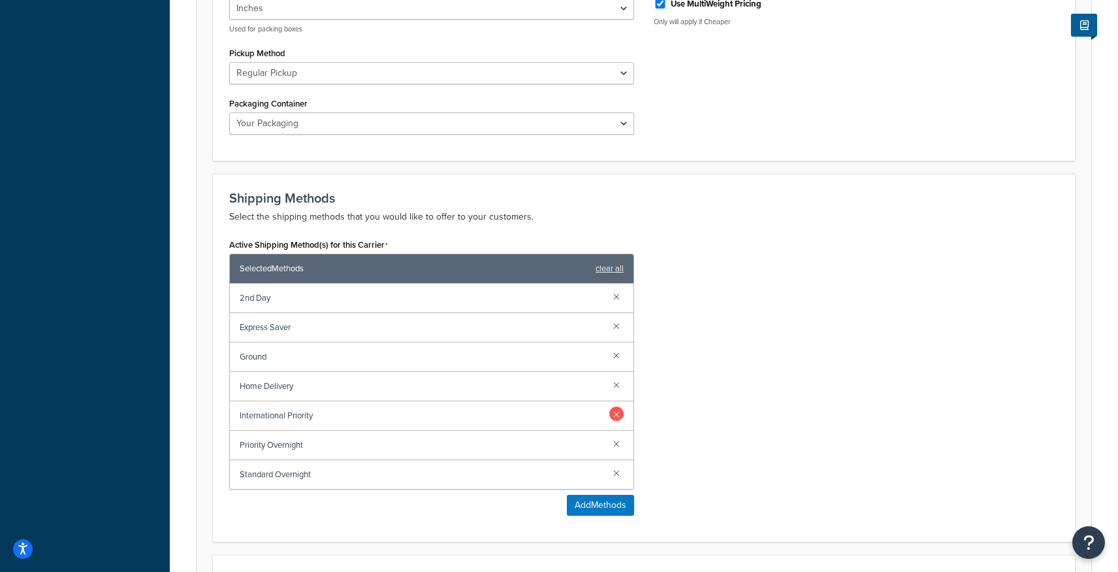
click at [619, 416] on link at bounding box center [616, 413] width 14 height 14
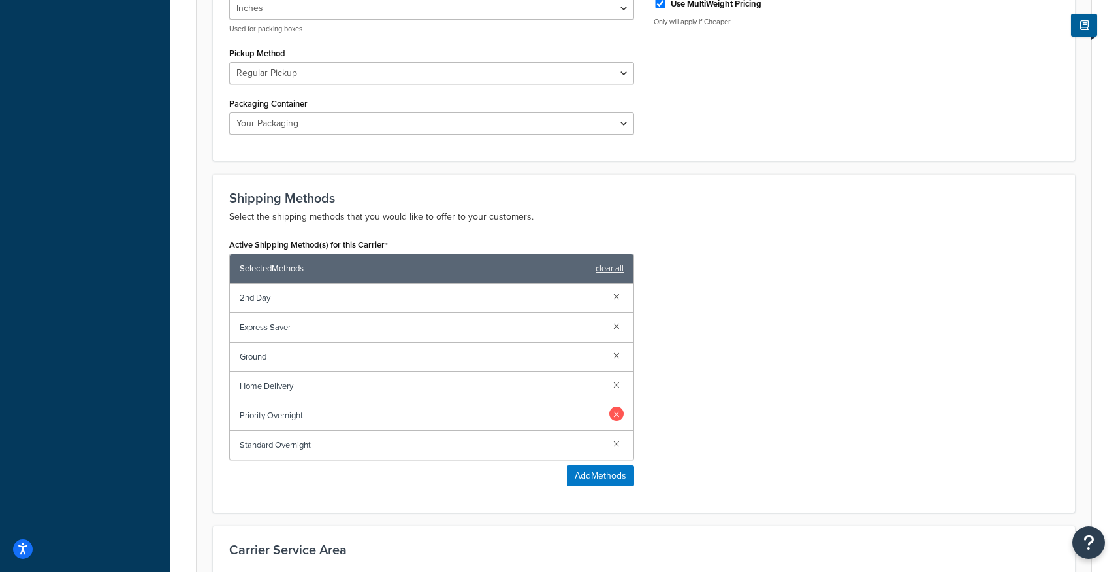
click at [615, 416] on link at bounding box center [616, 413] width 14 height 14
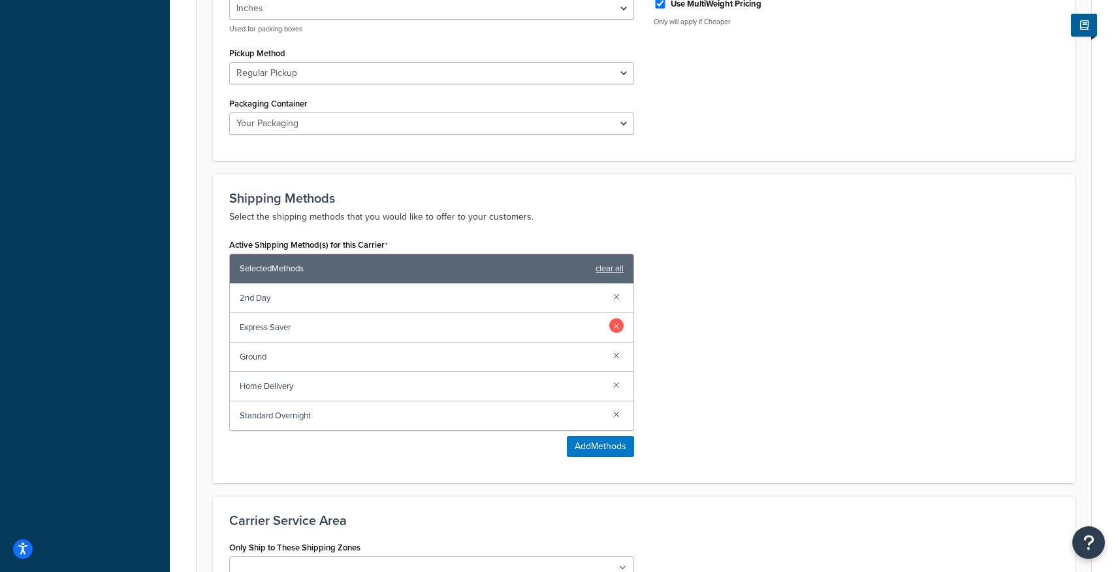
click at [620, 327] on link at bounding box center [616, 325] width 14 height 14
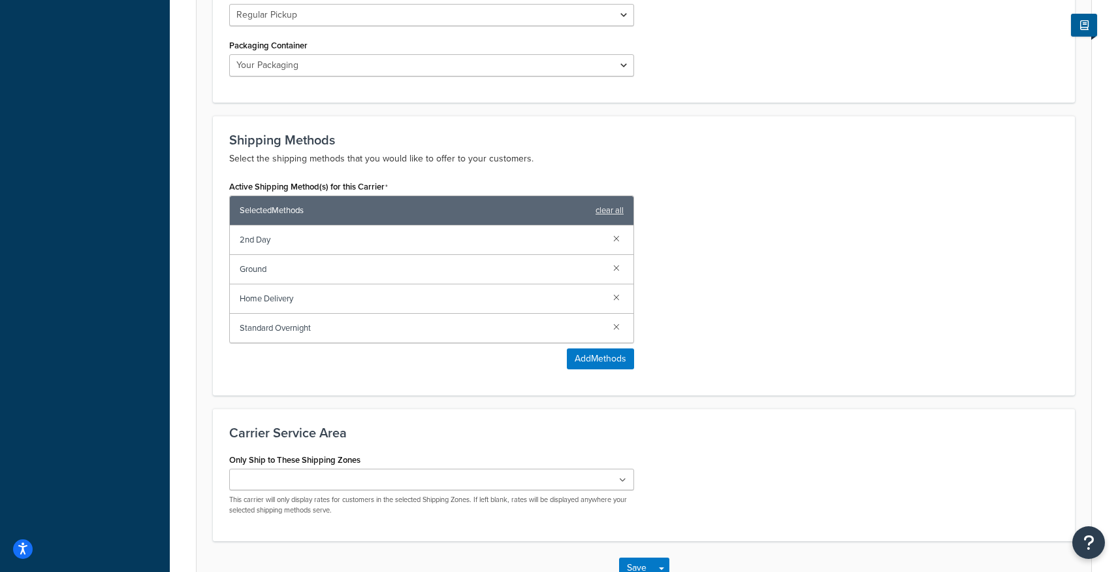
scroll to position [775, 0]
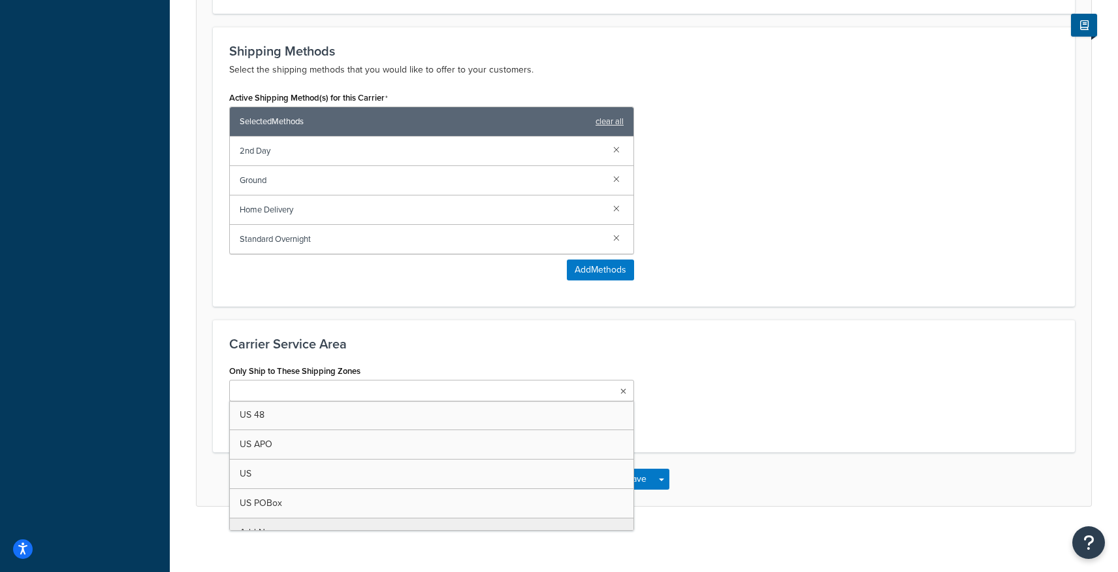
click at [620, 386] on ul at bounding box center [431, 391] width 405 height 22
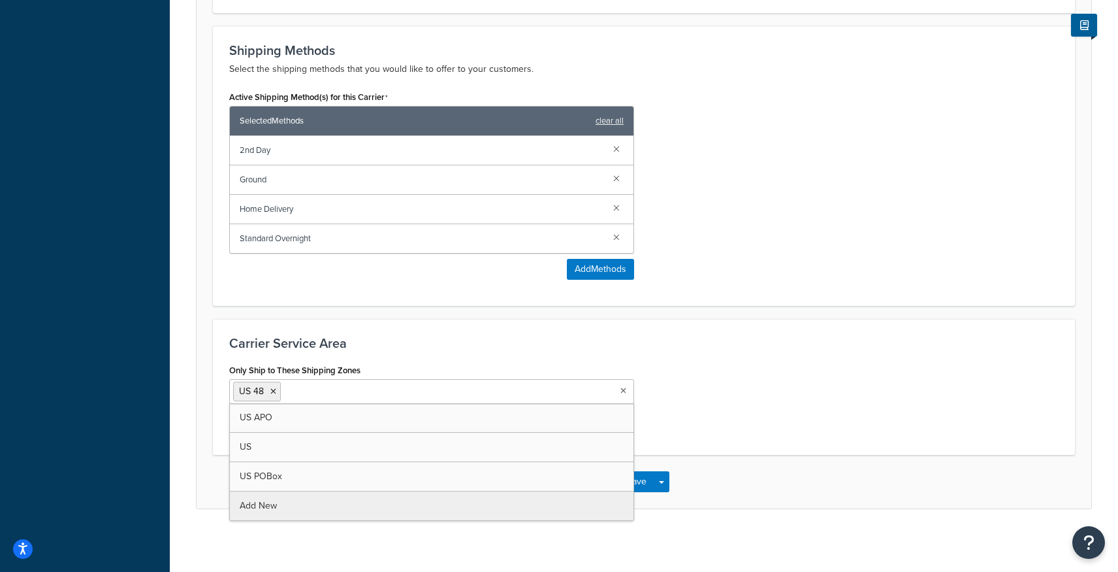
click at [736, 406] on div "Only Ship to These Shipping Zones US 48 US APO US US POBox Add New This carrier…" at bounding box center [643, 400] width 849 height 78
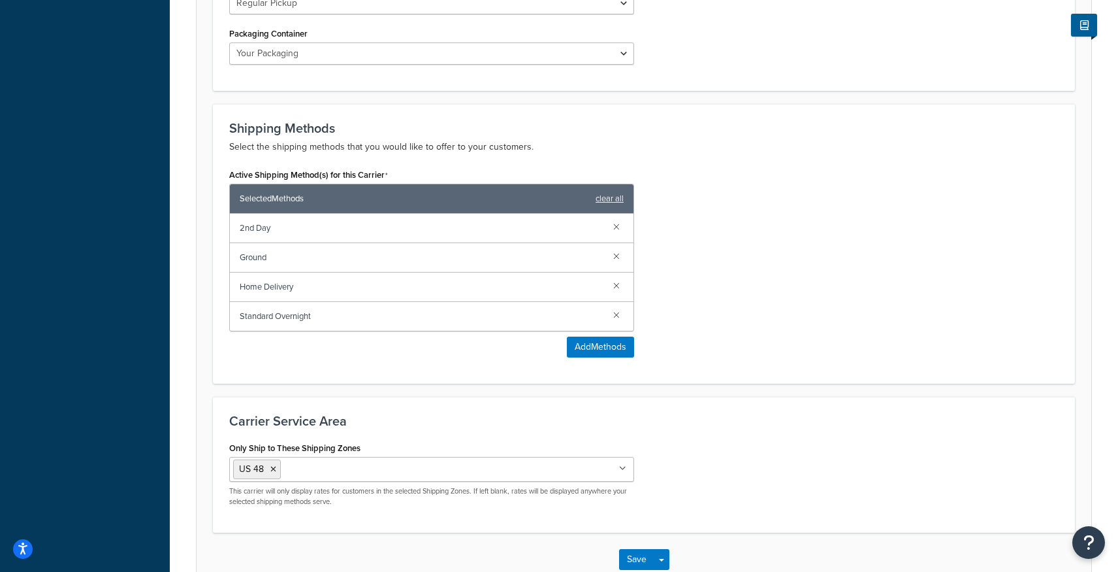
scroll to position [779, 0]
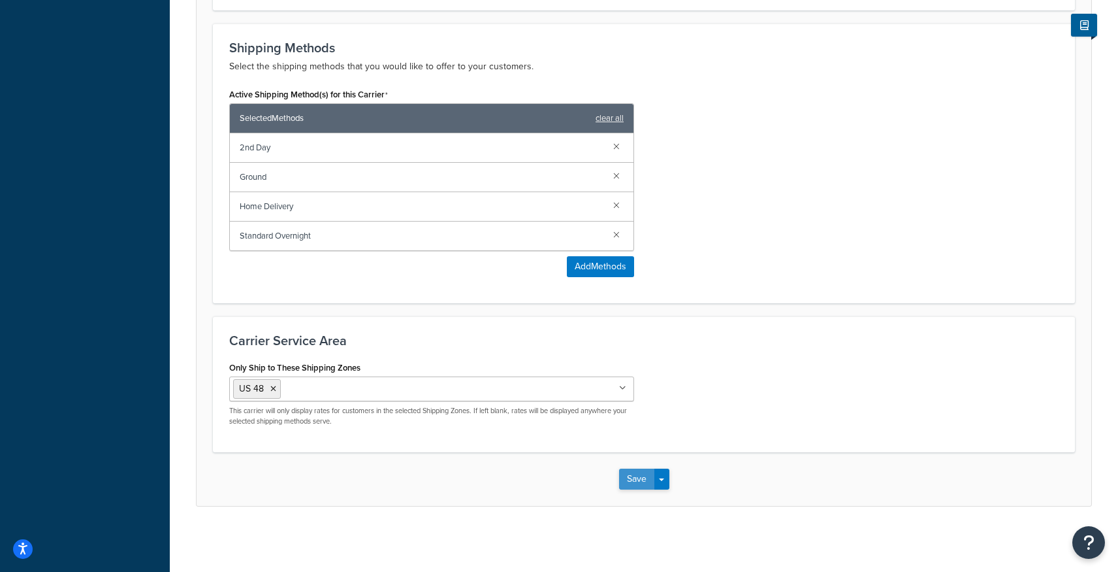
click at [639, 481] on button "Save" at bounding box center [636, 478] width 35 height 21
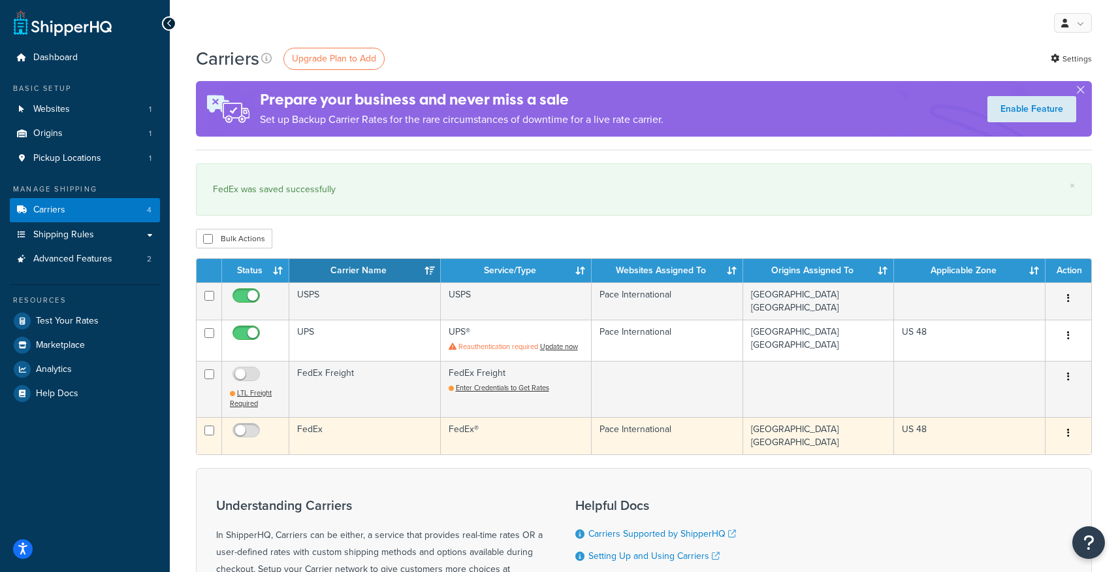
click at [1073, 430] on button "button" at bounding box center [1069, 433] width 18 height 21
click at [1005, 457] on link "Edit" at bounding box center [1015, 453] width 103 height 27
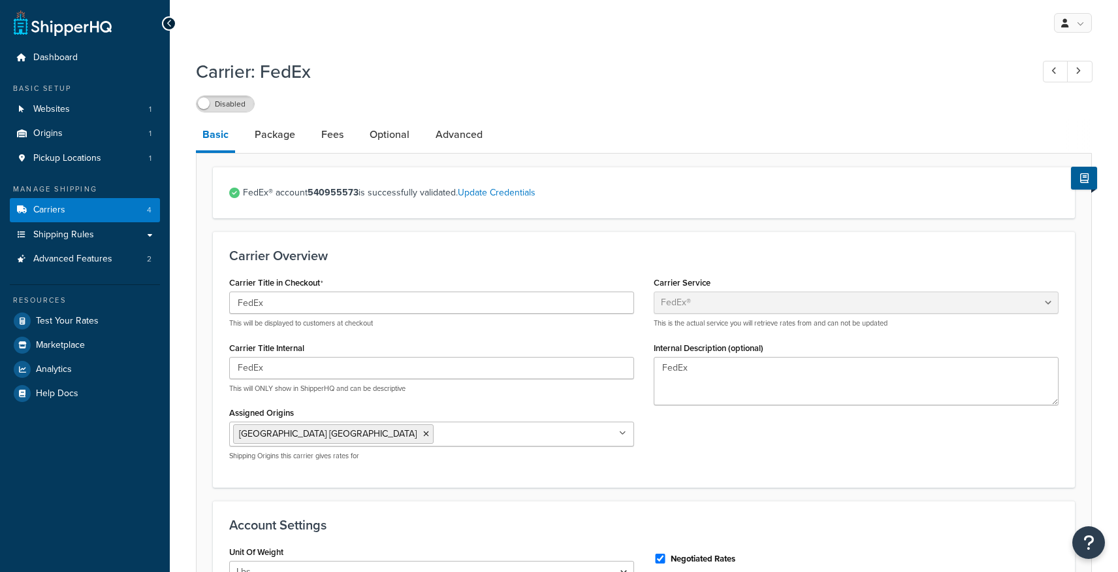
select select "fedEx"
select select "REGULAR_PICKUP"
select select "YOUR_PACKAGING"
click at [272, 135] on link "Package" at bounding box center [275, 134] width 54 height 31
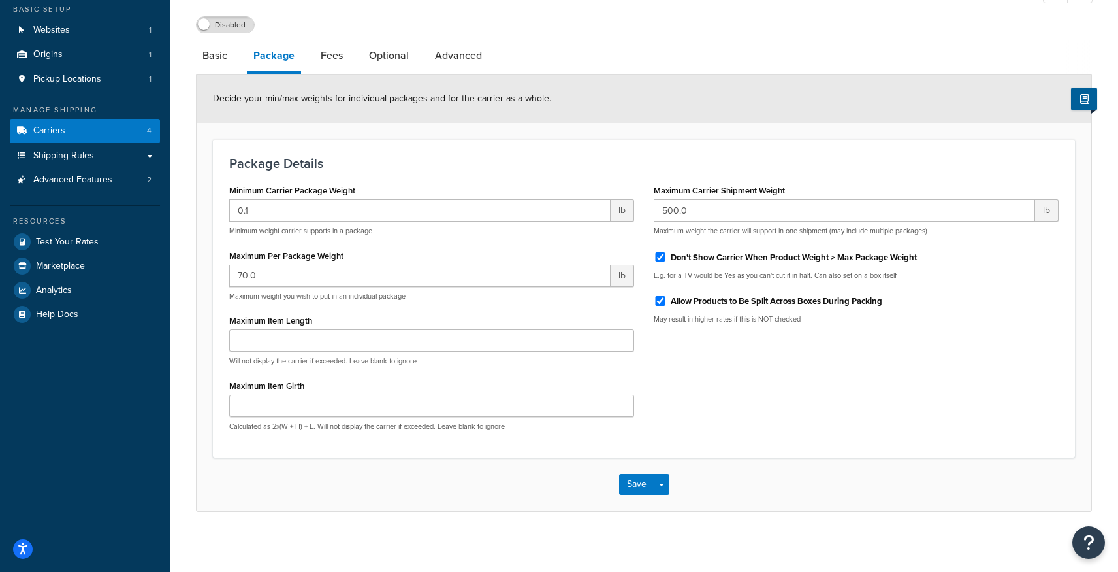
scroll to position [85, 0]
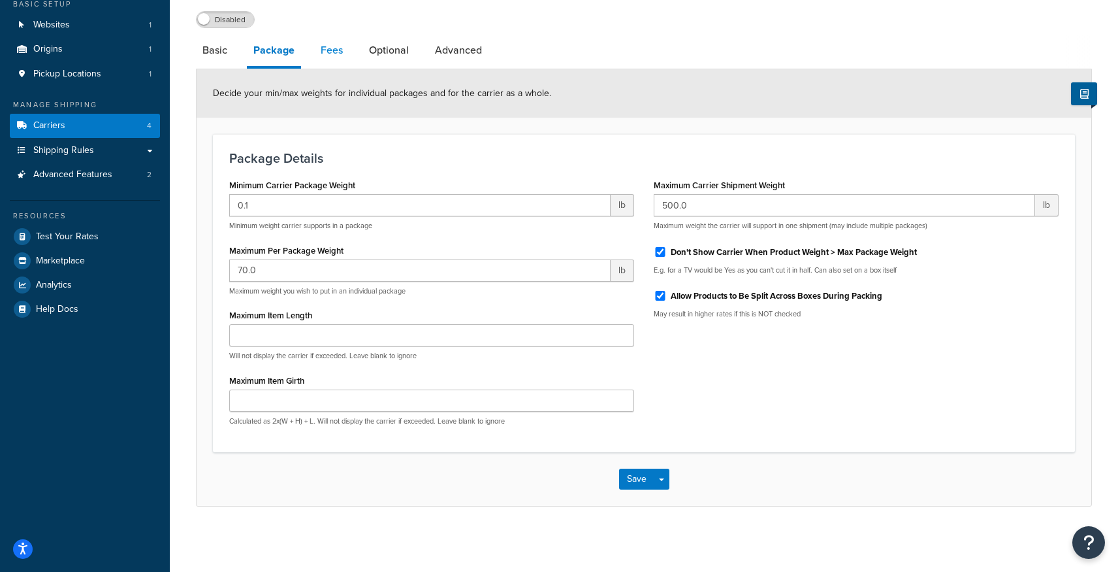
click at [331, 46] on link "Fees" at bounding box center [331, 50] width 35 height 31
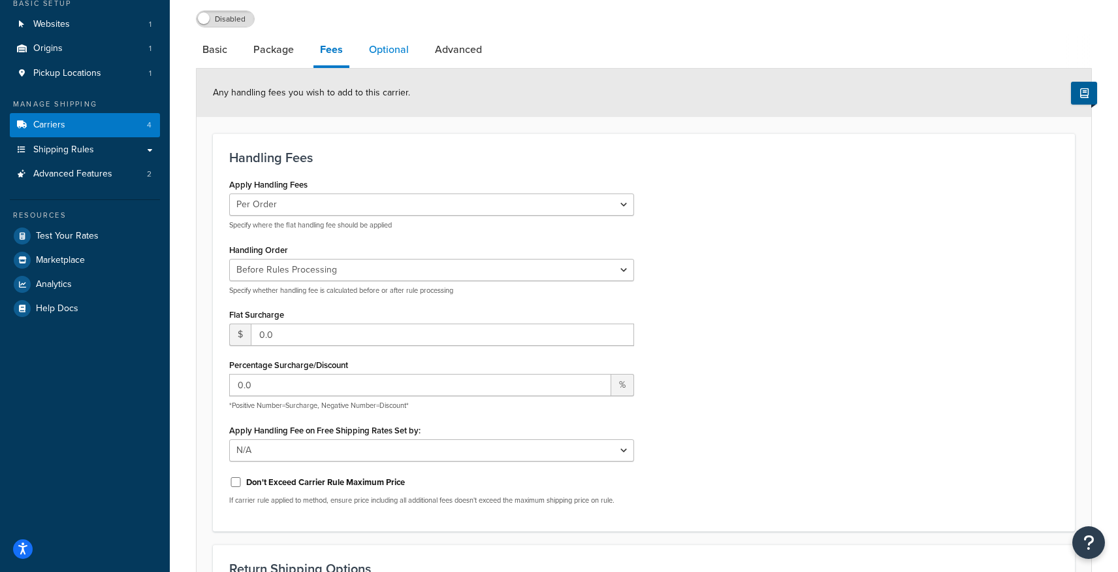
click at [389, 51] on link "Optional" at bounding box center [389, 49] width 53 height 31
select select "business"
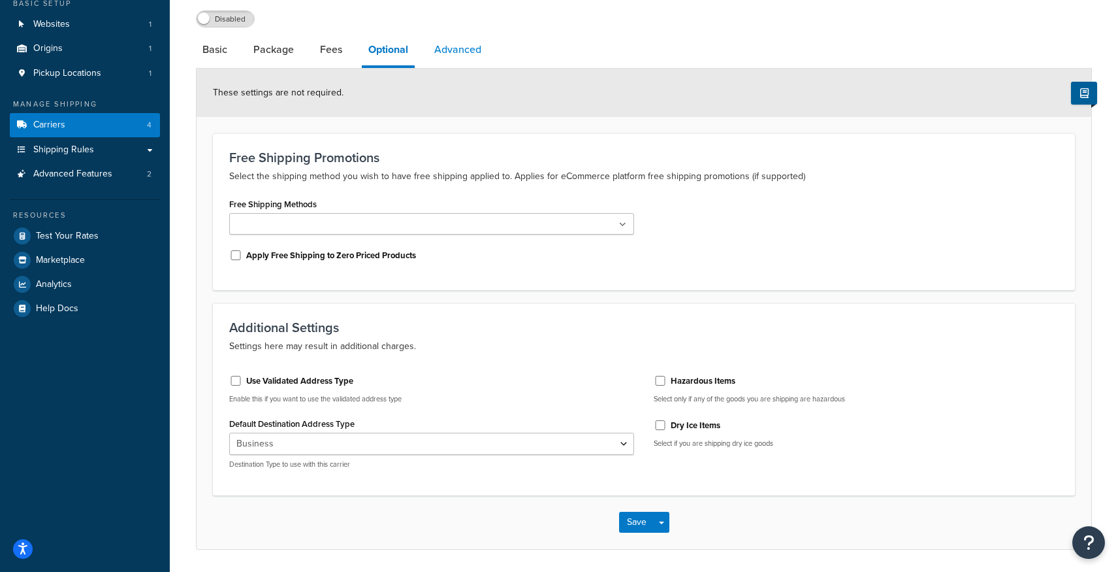
click at [459, 50] on link "Advanced" at bounding box center [458, 49] width 60 height 31
select select "false"
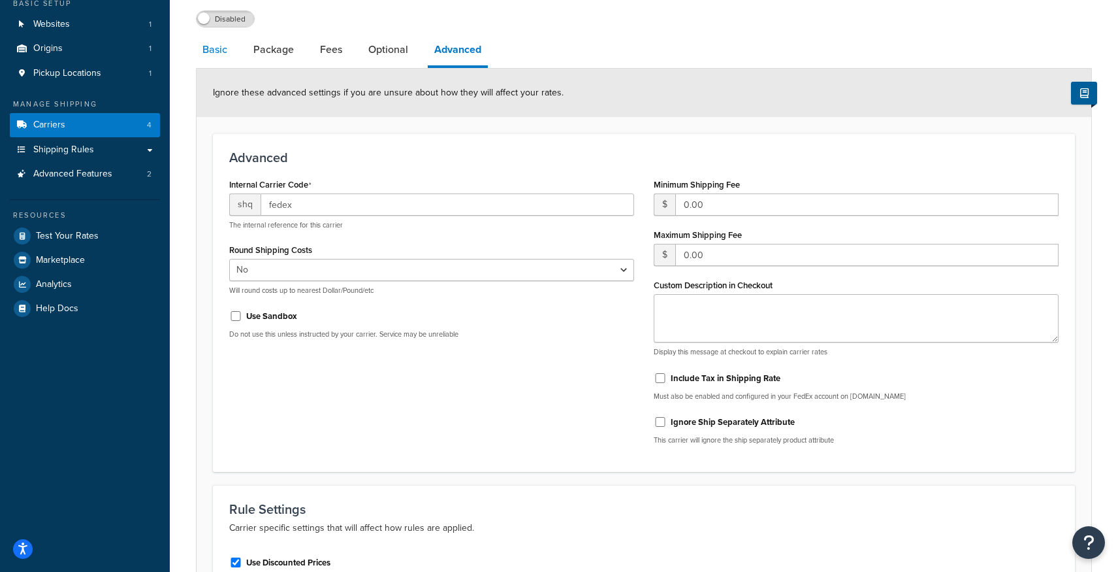
click at [215, 47] on link "Basic" at bounding box center [215, 49] width 38 height 31
select select "fedEx"
select select "REGULAR_PICKUP"
select select "YOUR_PACKAGING"
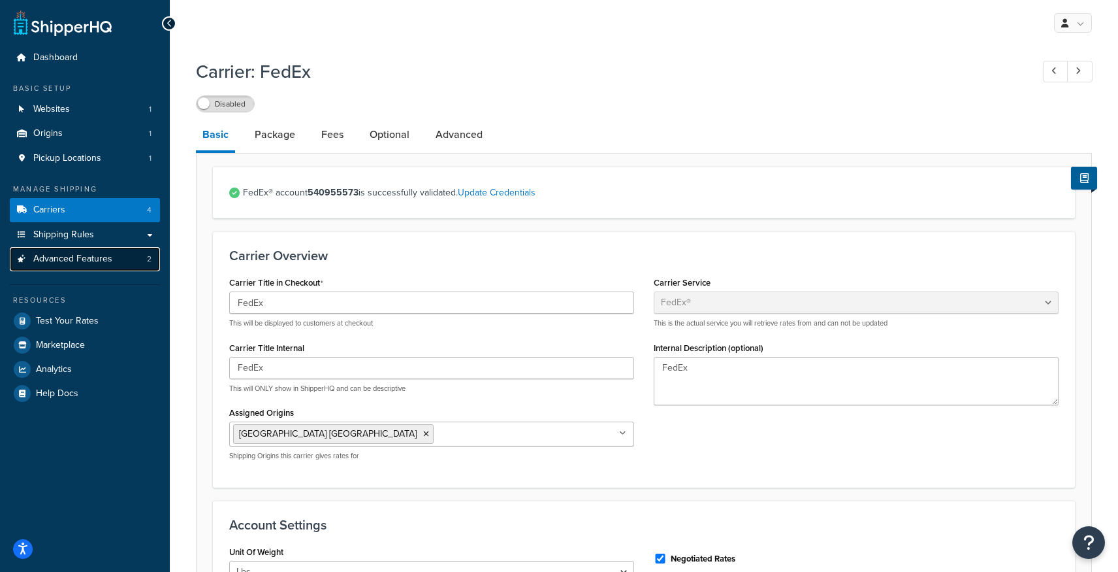
click at [135, 257] on link "Advanced Features 2" at bounding box center [85, 259] width 150 height 24
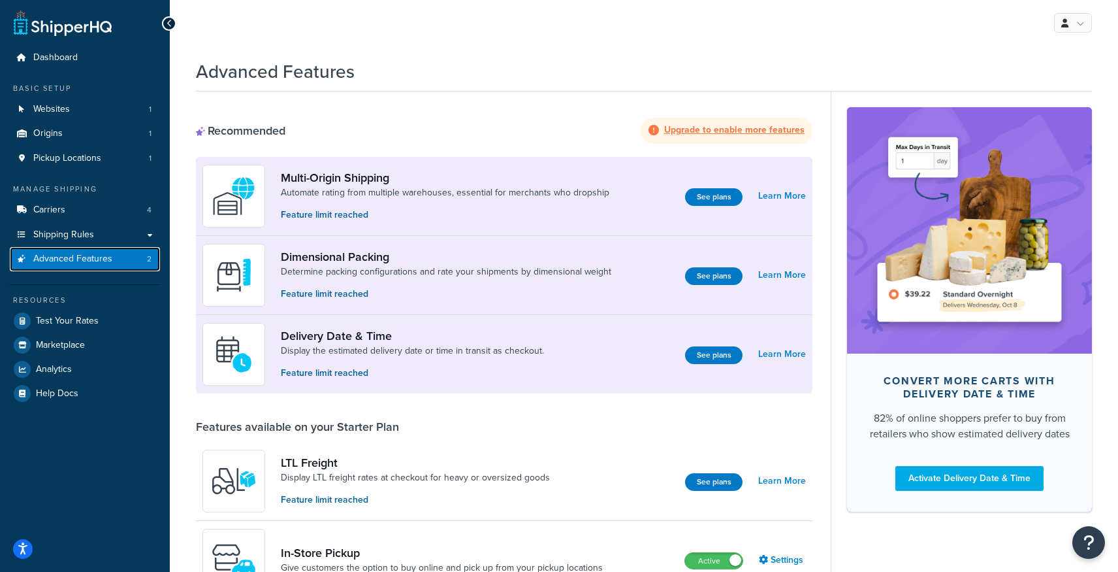
click at [135, 257] on link "Advanced Features 2" at bounding box center [85, 259] width 150 height 24
click at [591, 308] on div "Dimensional Packing Determine packing configurations and rate your shipments by…" at bounding box center [504, 275] width 617 height 79
click at [844, 23] on div "My Profile Billing Global Settings Contact Us Logout" at bounding box center [644, 23] width 948 height 46
click at [811, 80] on div "Advanced Features" at bounding box center [644, 68] width 896 height 32
